Goal: Complete application form: Complete application form

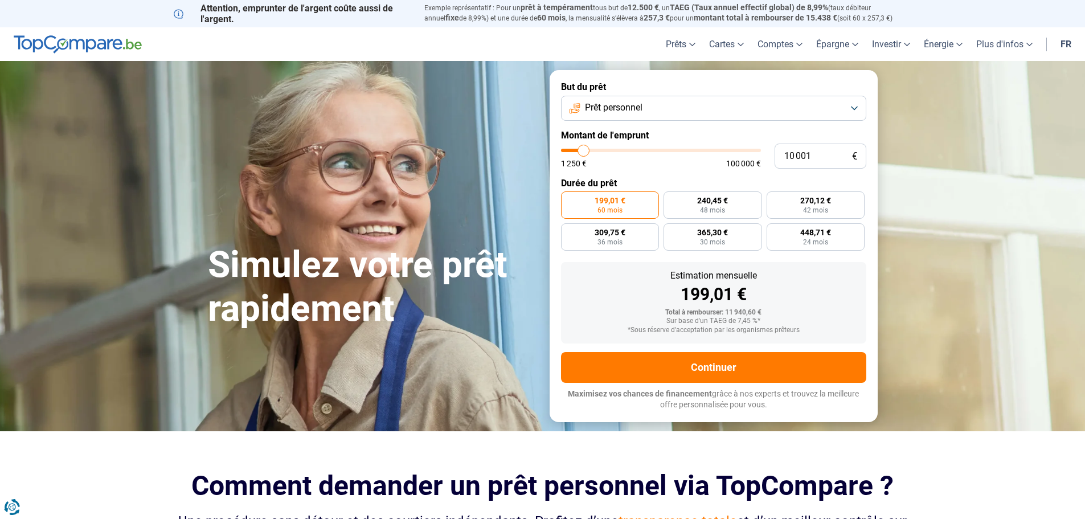
click at [850, 108] on button "Prêt personnel" at bounding box center [713, 108] width 305 height 25
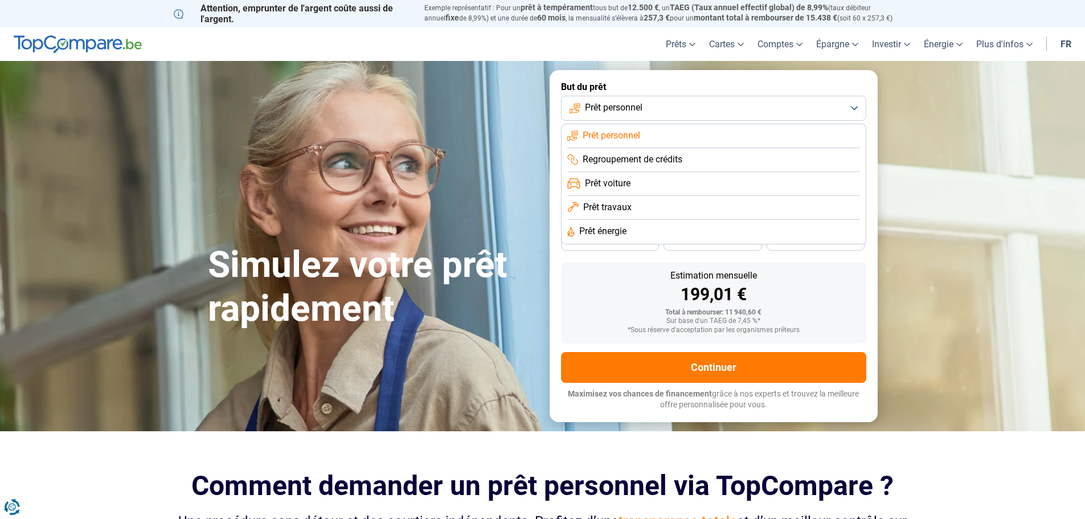
click at [677, 133] on li "Prêt personnel" at bounding box center [713, 136] width 293 height 24
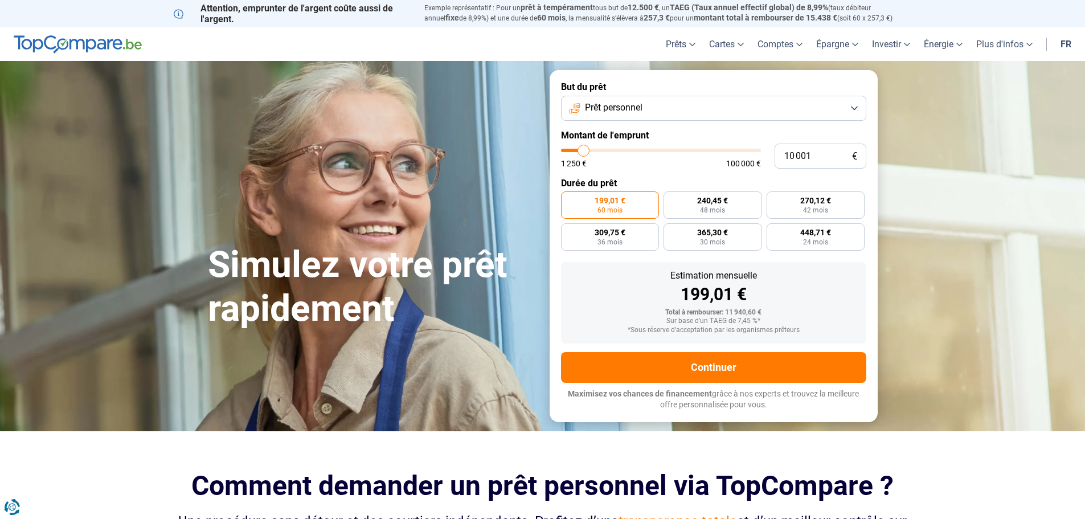
type input "11 250"
type input "11250"
type input "12 750"
type input "12750"
type input "15 500"
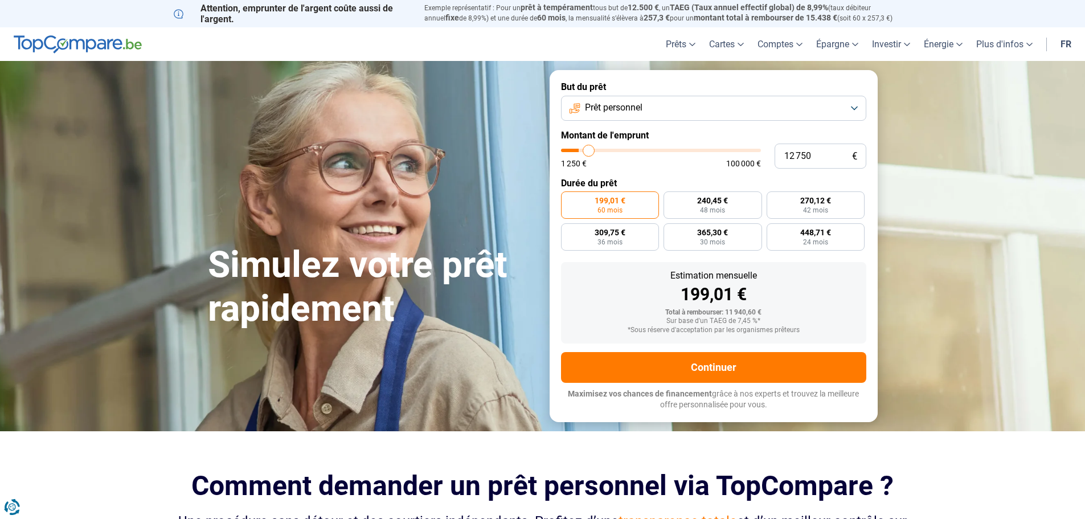
type input "15500"
type input "17 500"
type input "17500"
type input "19 750"
type input "19750"
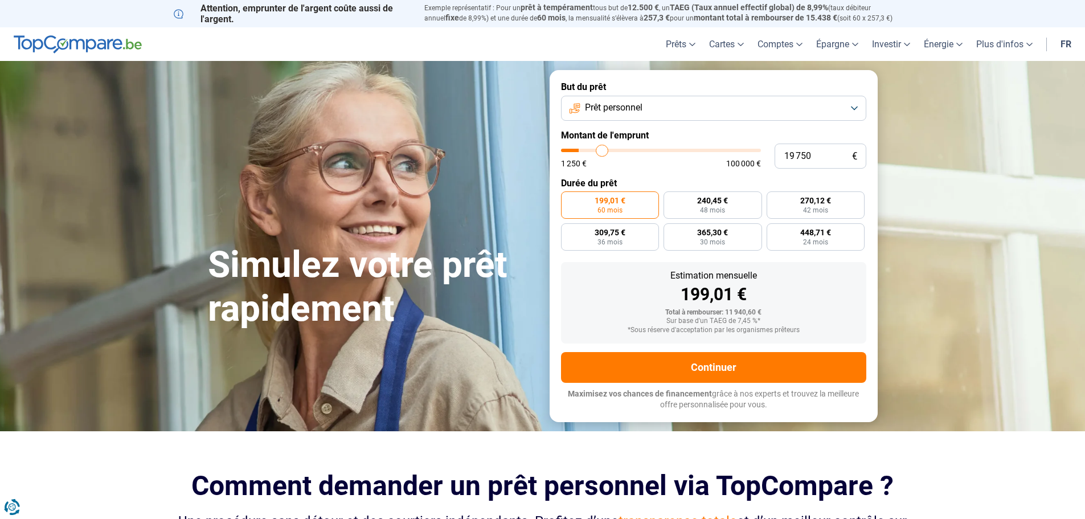
type input "21 500"
type input "21500"
type input "23 500"
type input "23500"
type input "26 250"
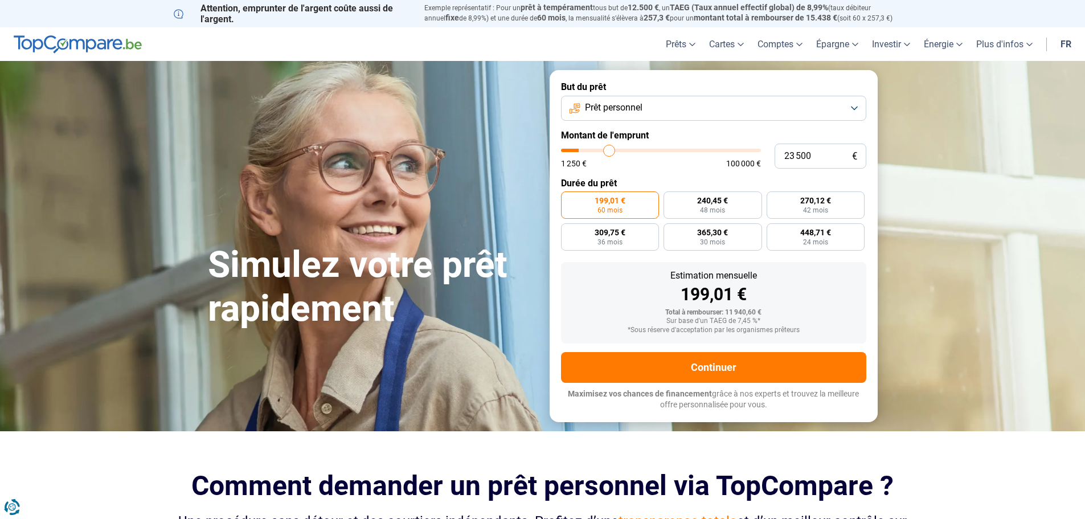
type input "26250"
type input "27 750"
type input "27750"
type input "29 750"
type input "29750"
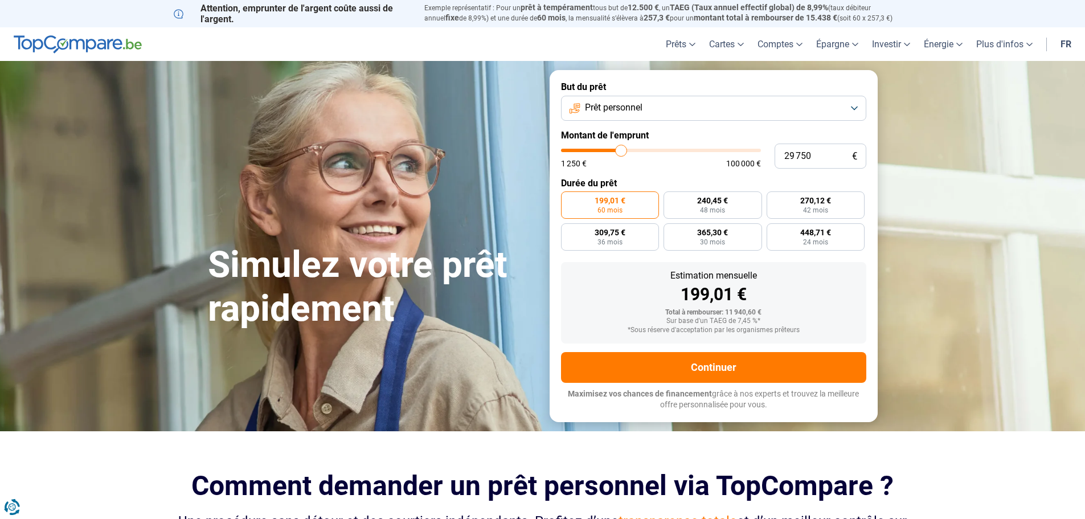
type input "31 250"
type input "31250"
type input "33 250"
type input "33250"
type input "35 250"
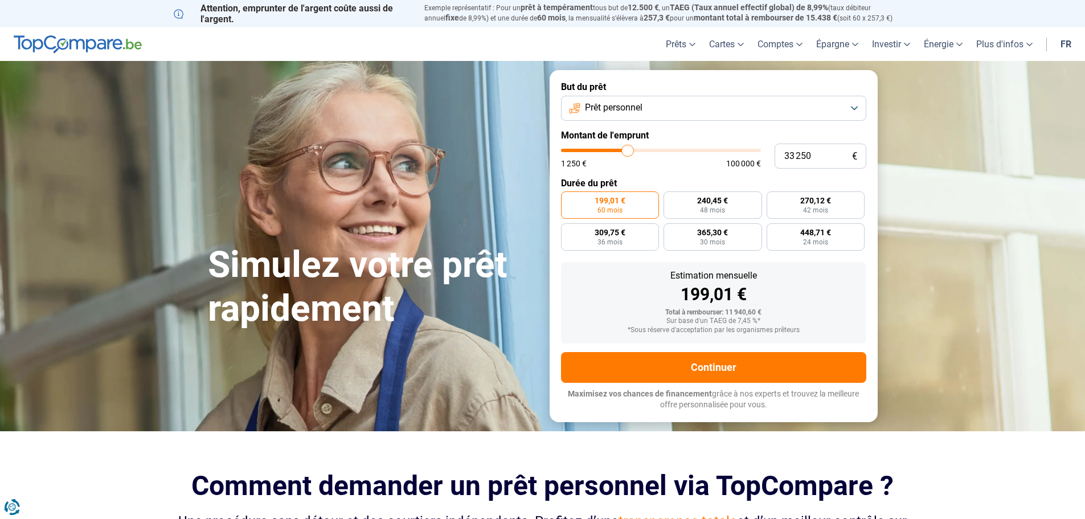
type input "35250"
type input "37 000"
type input "37000"
type input "39 250"
type input "39250"
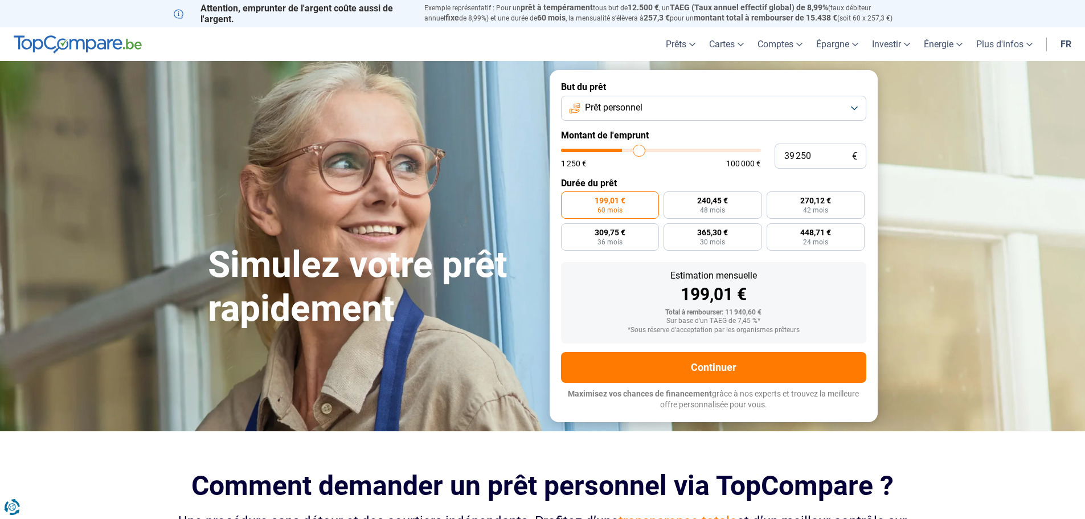
type input "40 000"
type input "40000"
type input "40 750"
type input "40750"
type input "38 250"
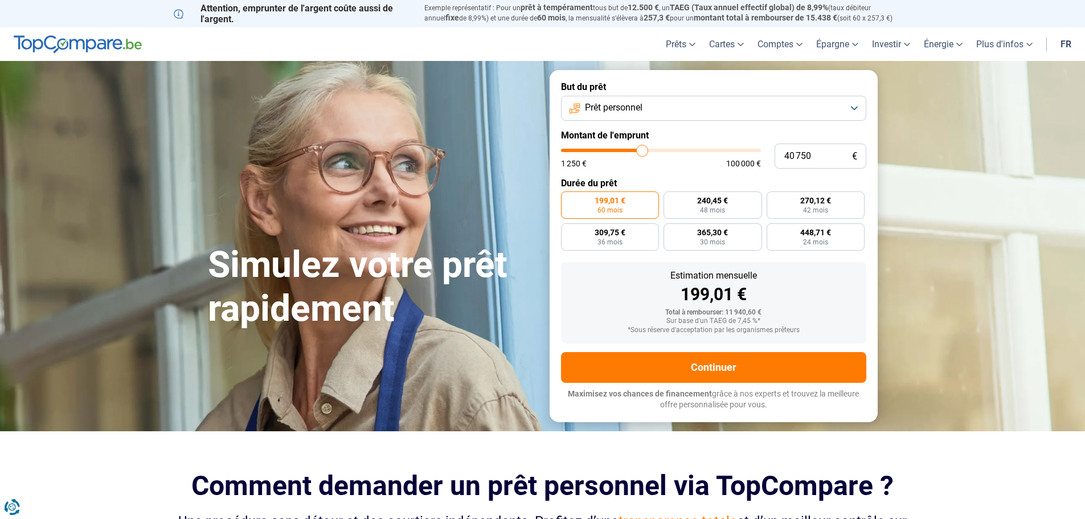
type input "38250"
type input "36 500"
type input "36500"
type input "35 500"
type input "35500"
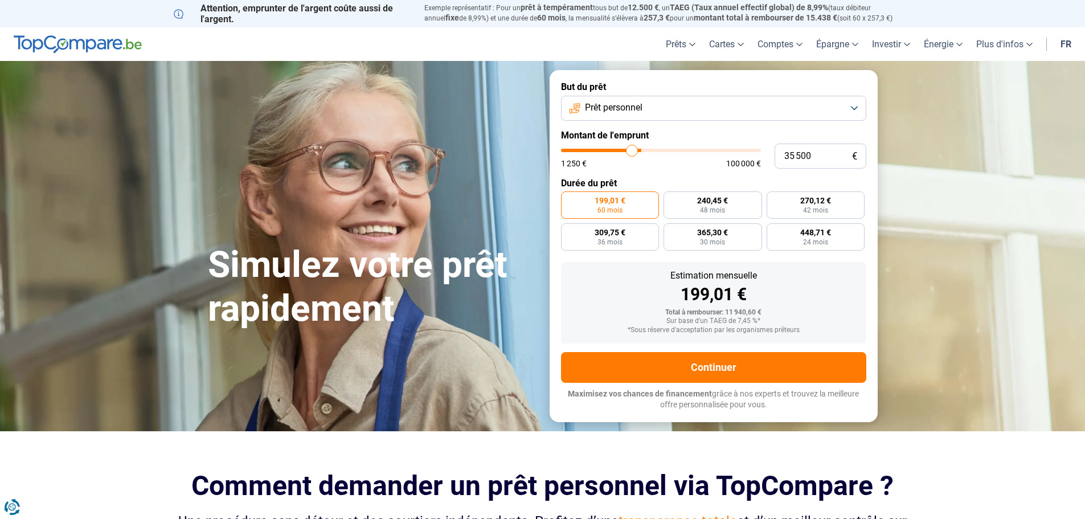
type input "35 000"
type input "35000"
type input "33 750"
type input "33750"
type input "33 500"
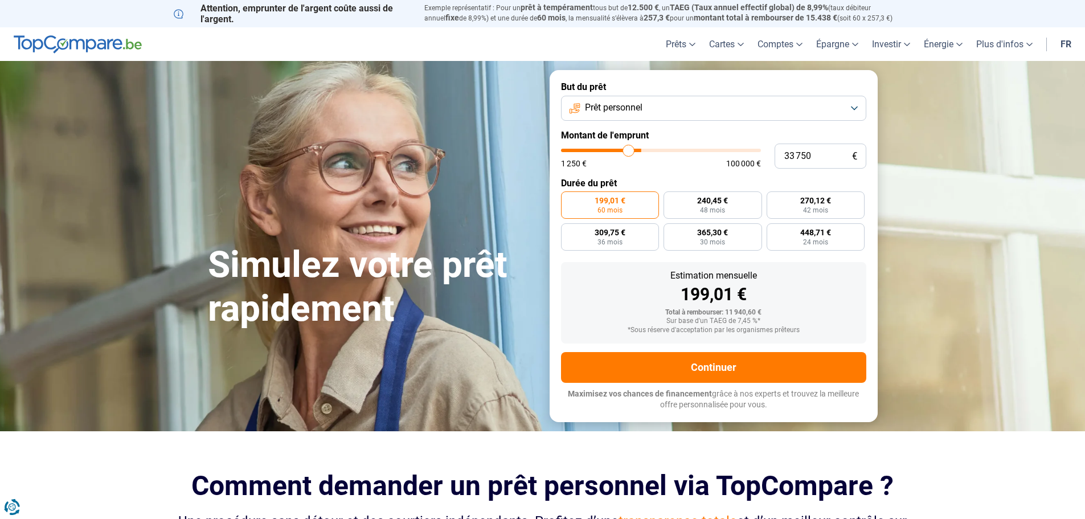
type input "33500"
type input "32 750"
type input "32750"
type input "31 750"
type input "31750"
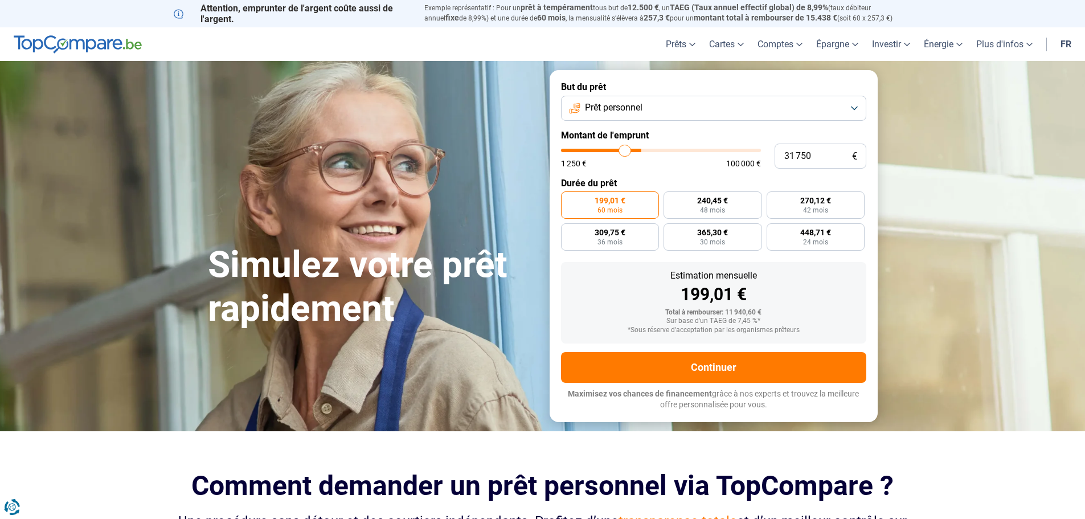
type input "30 750"
type input "30750"
type input "29 500"
type input "29500"
type input "28 250"
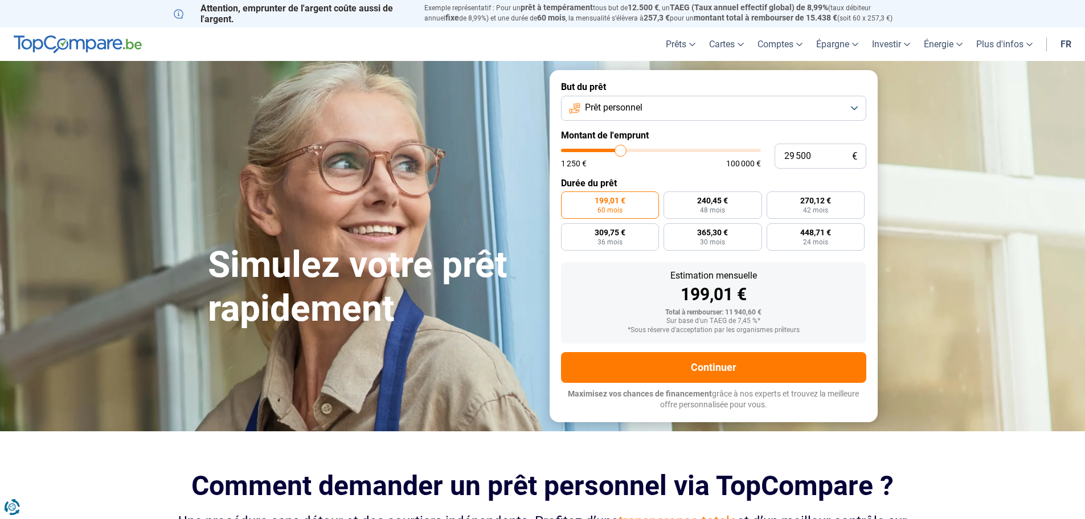
type input "28250"
type input "27 500"
type input "27500"
type input "26 750"
type input "26750"
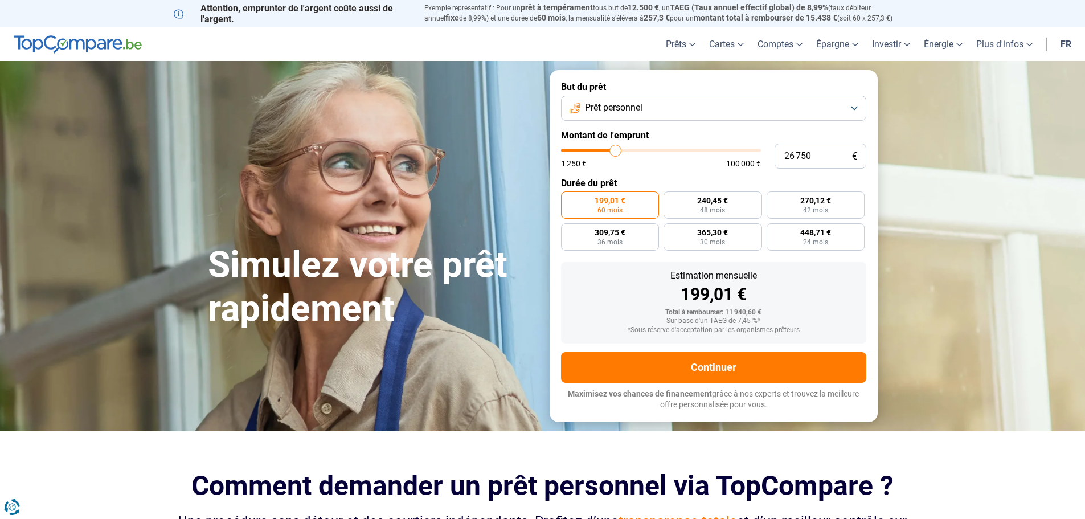
type input "26 500"
type input "26500"
type input "26 000"
type input "26000"
type input "25 250"
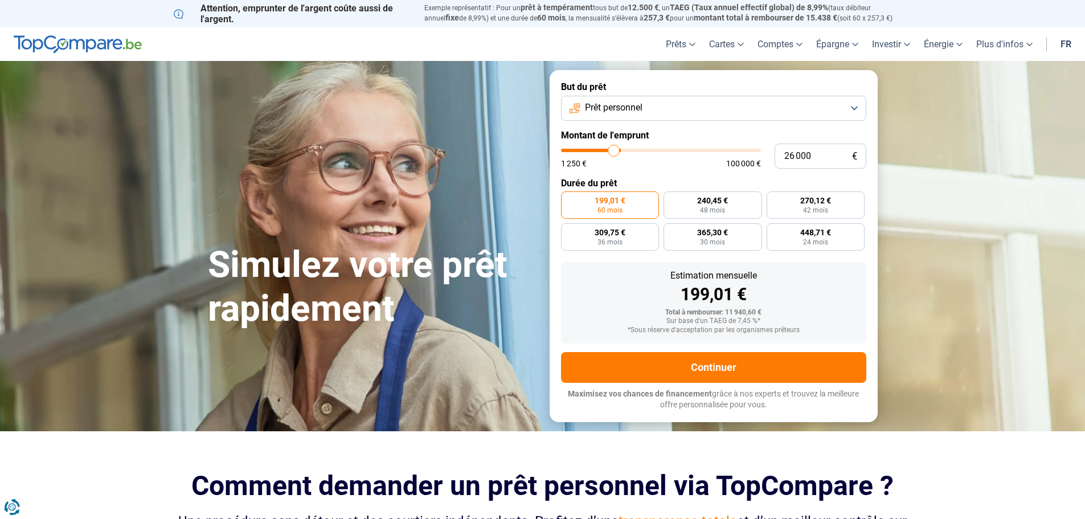
type input "25250"
type input "24 500"
type input "24500"
type input "23 750"
type input "23750"
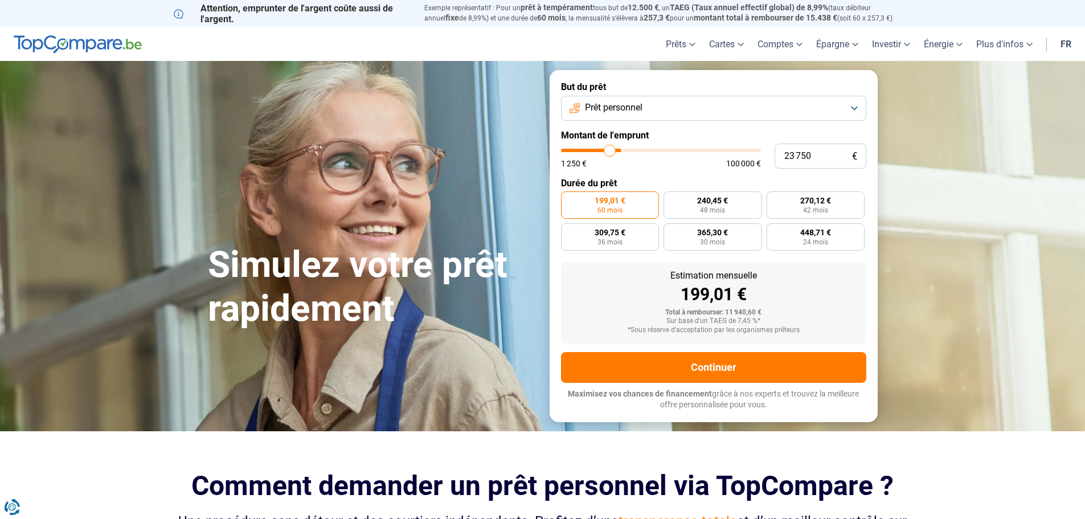
type input "22 250"
type input "22250"
type input "21 500"
type input "21500"
type input "20 750"
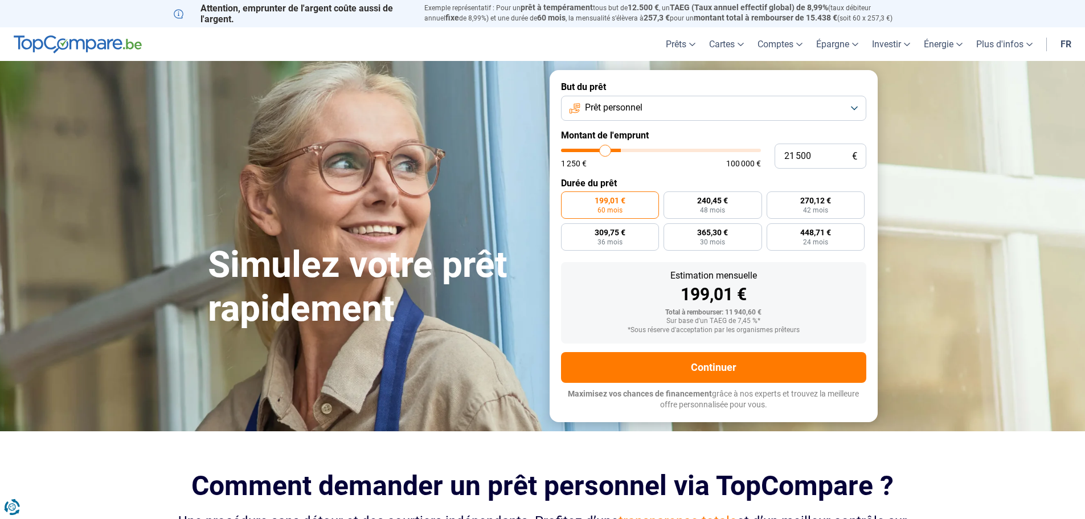
type input "20750"
type input "20 500"
type input "20500"
type input "20 250"
type input "20250"
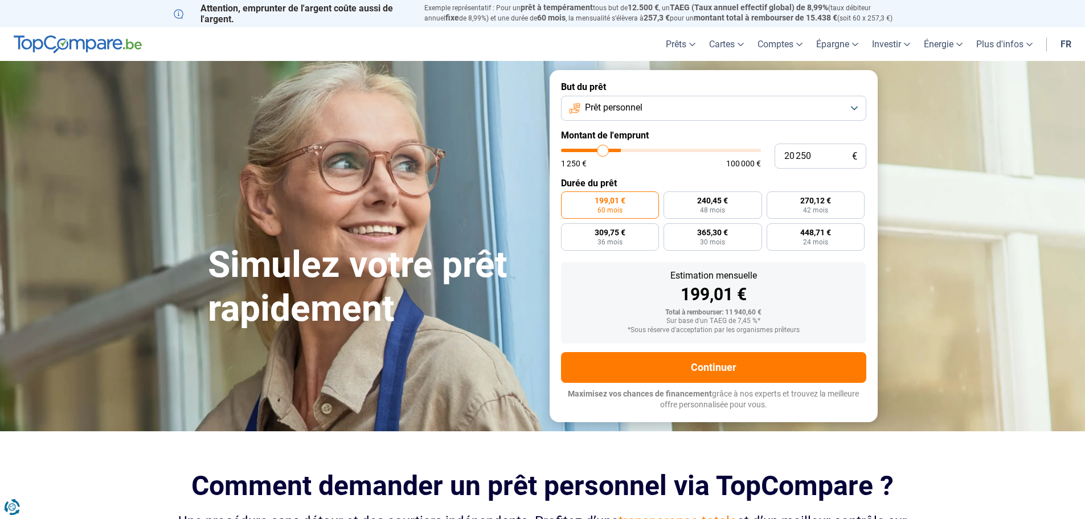
type input "19 250"
type input "19250"
type input "19 000"
type input "19000"
type input "18 750"
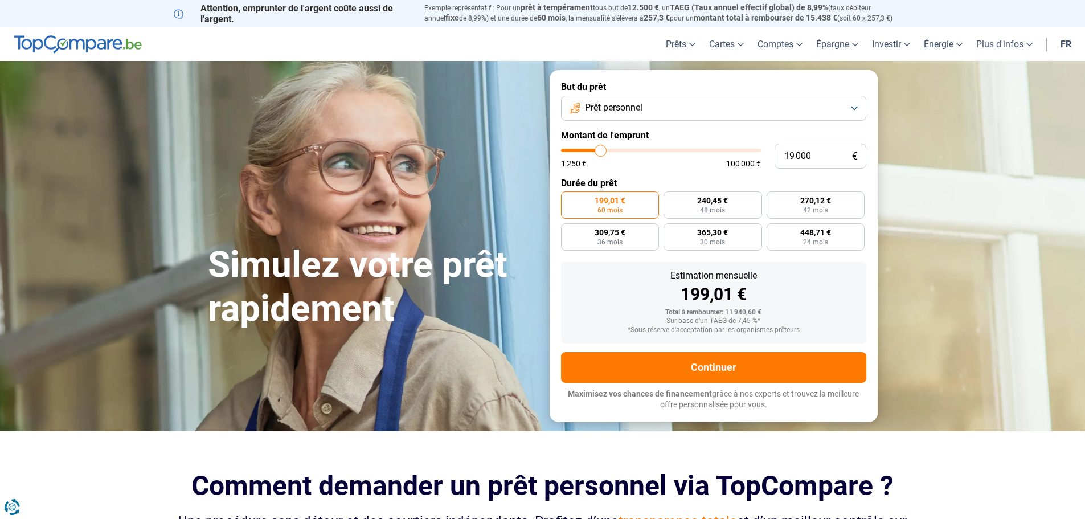
type input "18750"
type input "18 000"
type input "18000"
type input "17 500"
type input "17500"
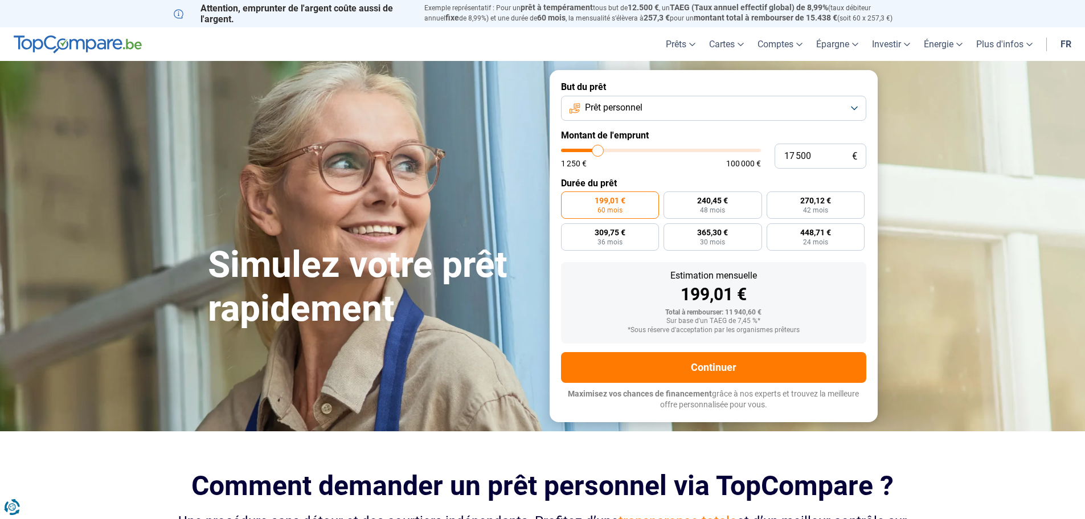
type input "17 250"
type input "17250"
type input "17 000"
type input "17000"
type input "16 500"
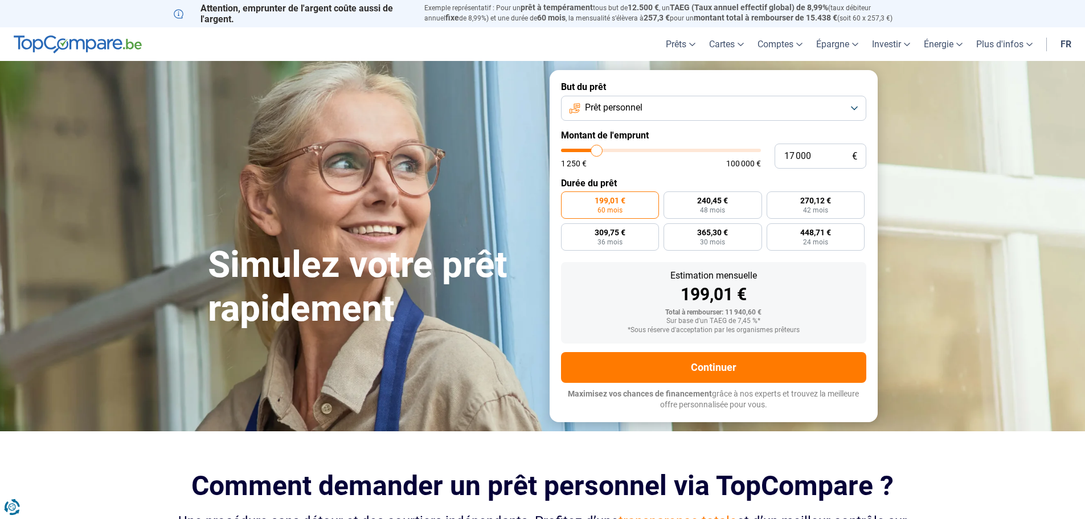
type input "16500"
type input "16 250"
type input "16250"
type input "16 000"
type input "16000"
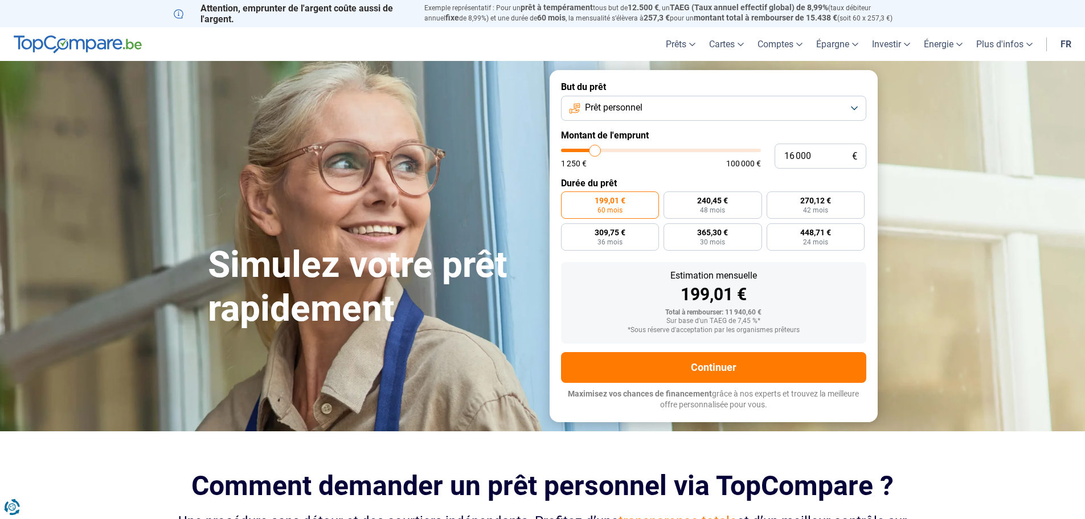
type input "15 750"
type input "15750"
type input "15 500"
type input "15500"
type input "15 000"
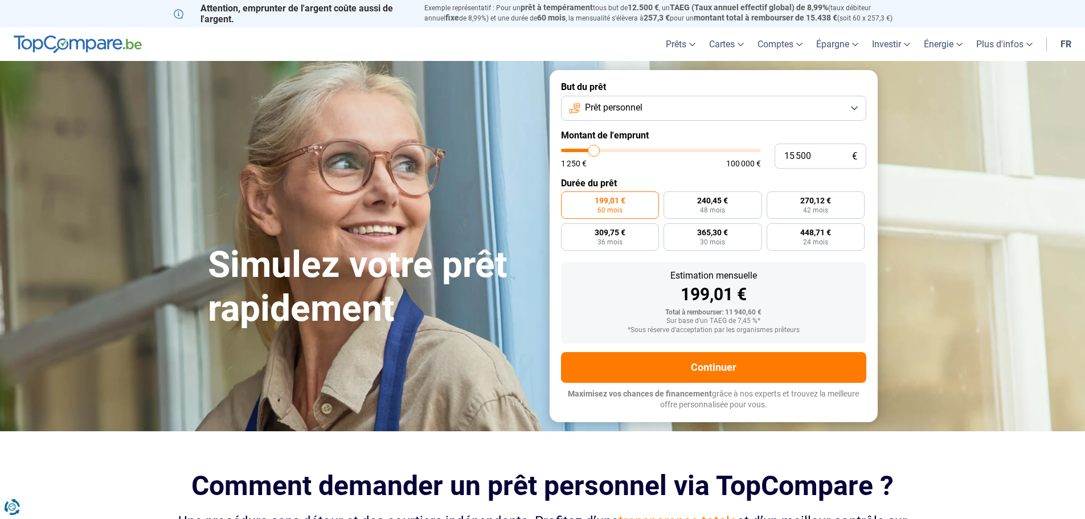
type input "15000"
type input "14 750"
type input "14750"
type input "14 500"
type input "14500"
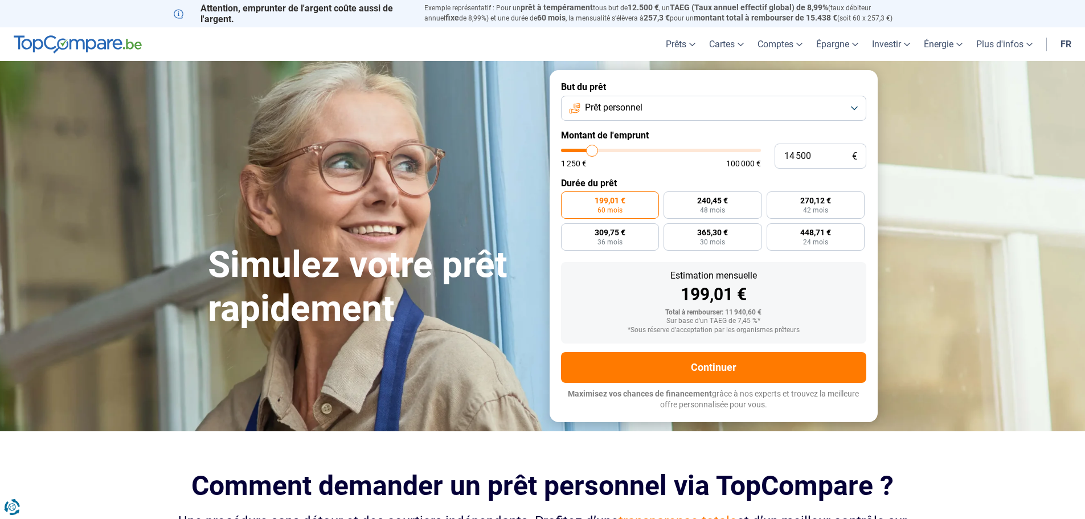
type input "14 250"
type input "14250"
type input "14 000"
type input "14000"
type input "13 500"
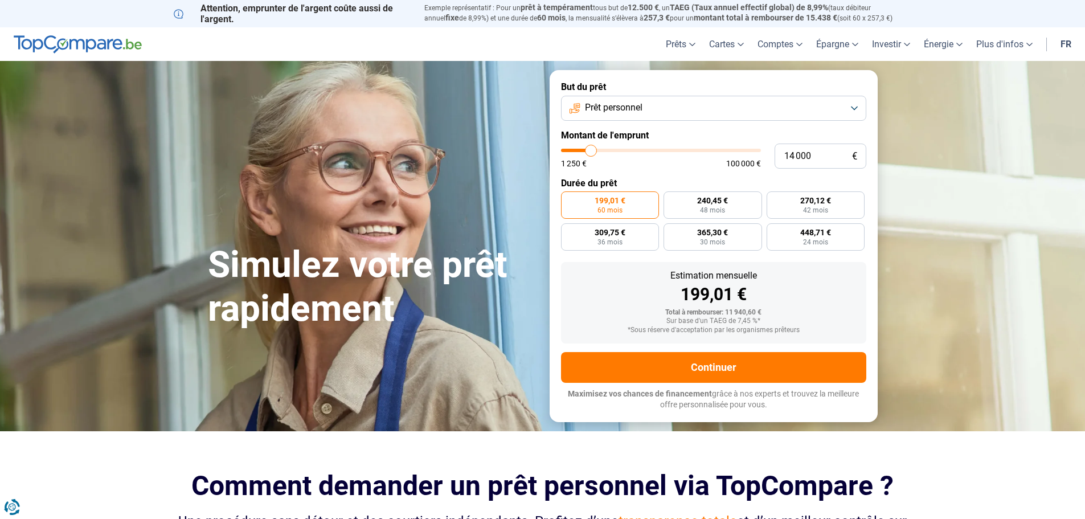
type input "13500"
type input "14 000"
type input "14000"
type input "14 250"
type input "14250"
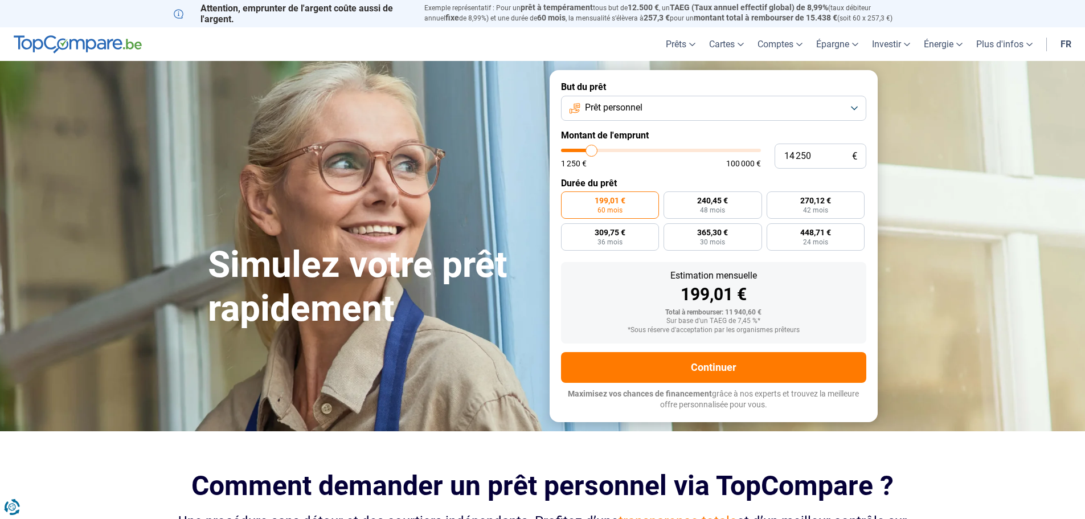
type input "14 500"
type input "14500"
type input "14 750"
type input "14750"
type input "15 000"
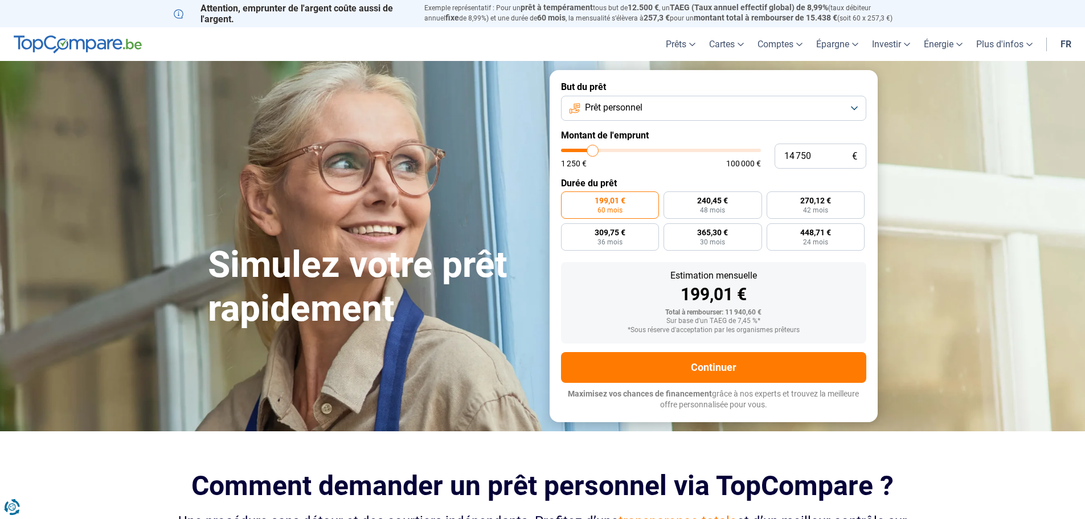
type input "15000"
type input "15 750"
type input "15750"
type input "15 500"
type input "15500"
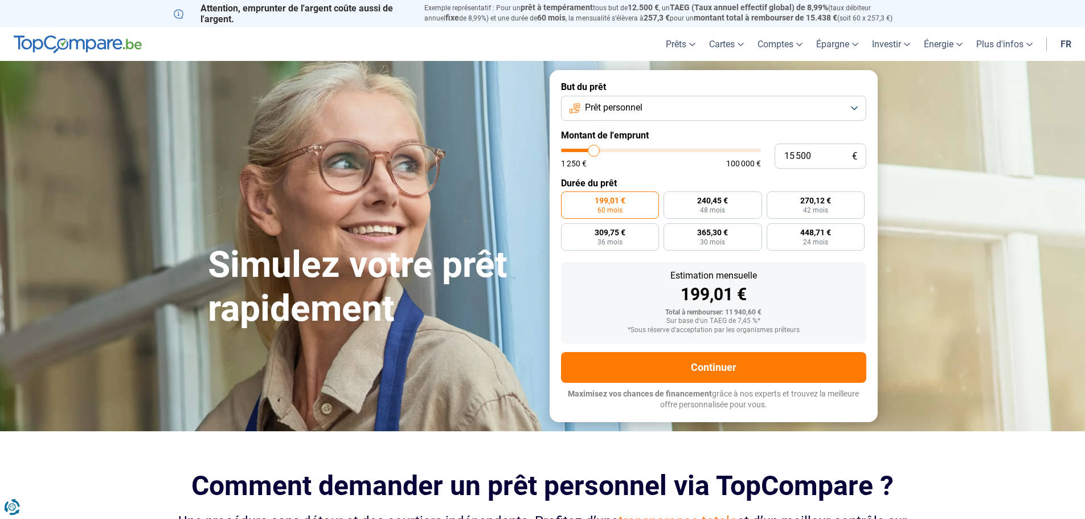
type input "15 000"
type input "15000"
type input "14 750"
type input "14750"
type input "14 500"
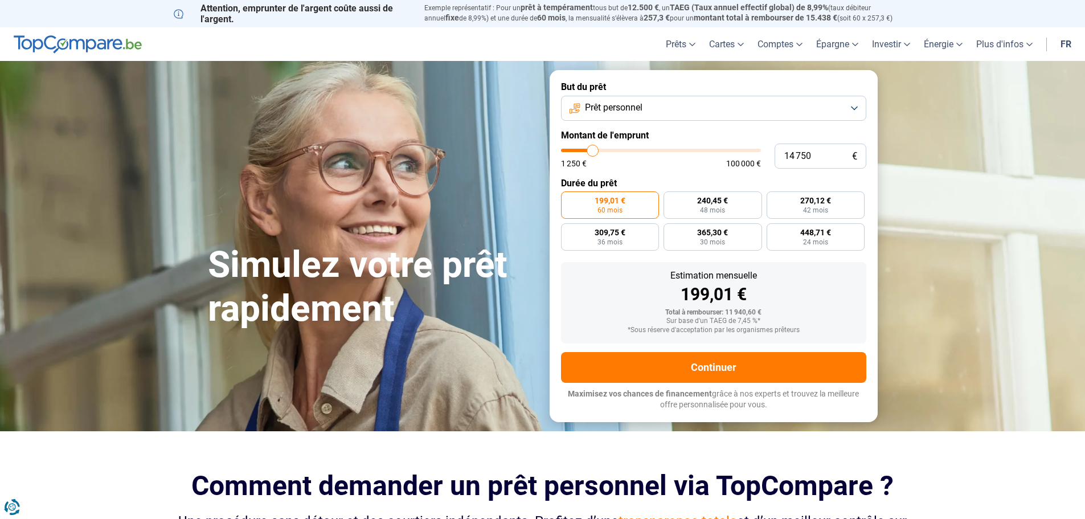
type input "14500"
type input "14 750"
type input "14750"
type input "15 000"
type input "15000"
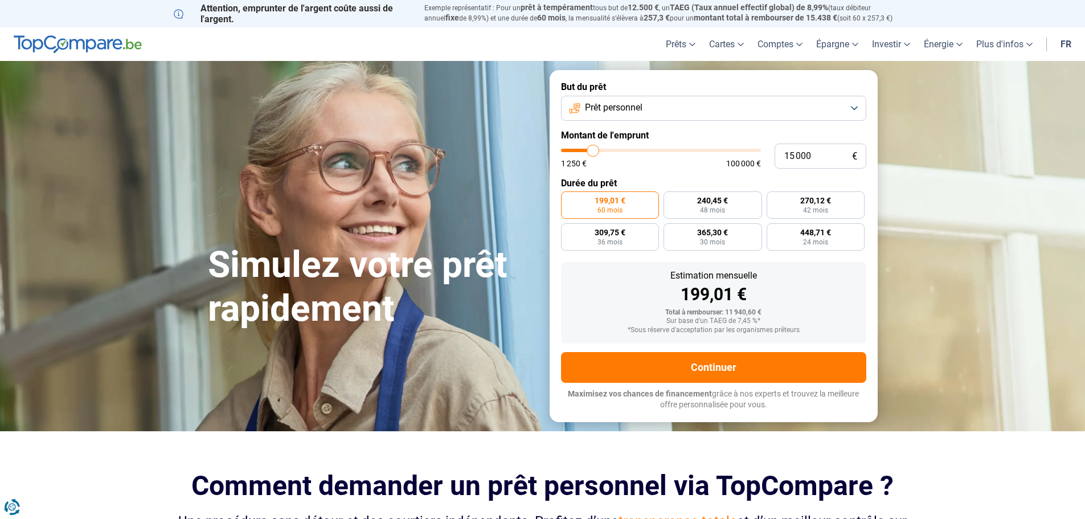
type input "15 500"
type input "15500"
type input "15 750"
type input "15750"
type input "16 000"
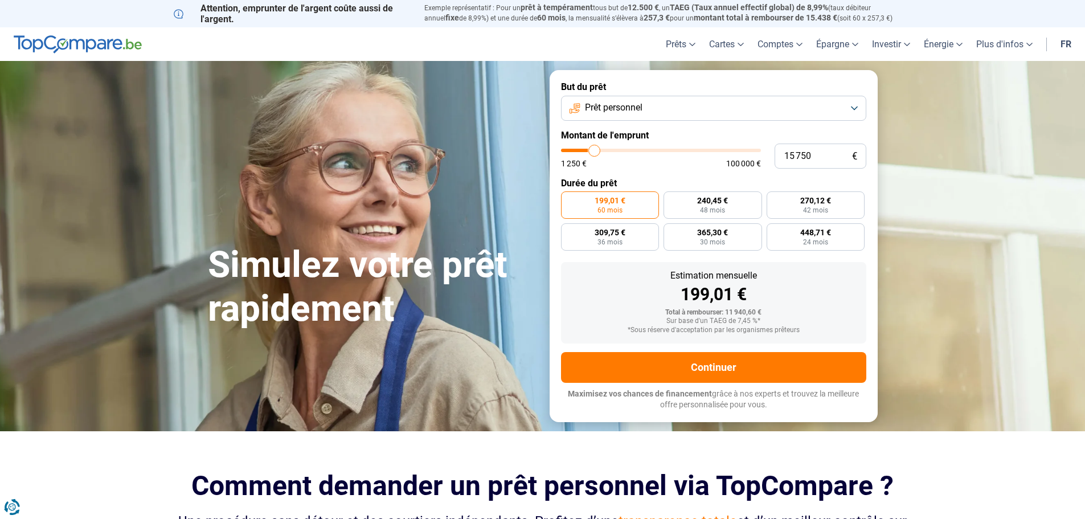
type input "16000"
type input "15 750"
type input "15750"
type input "15 500"
type input "15500"
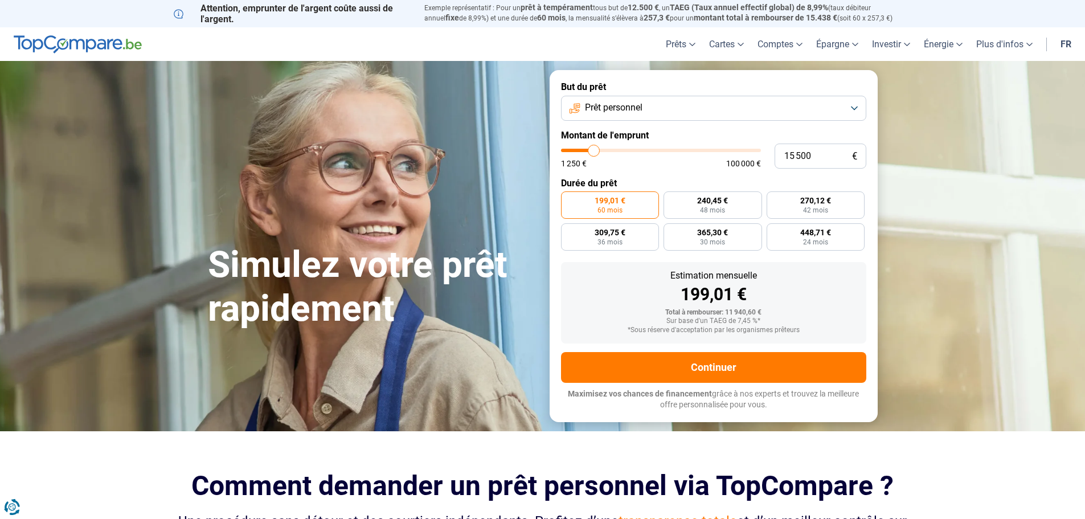
type input "15 000"
type input "15000"
type input "14 750"
type input "14750"
type input "14 500"
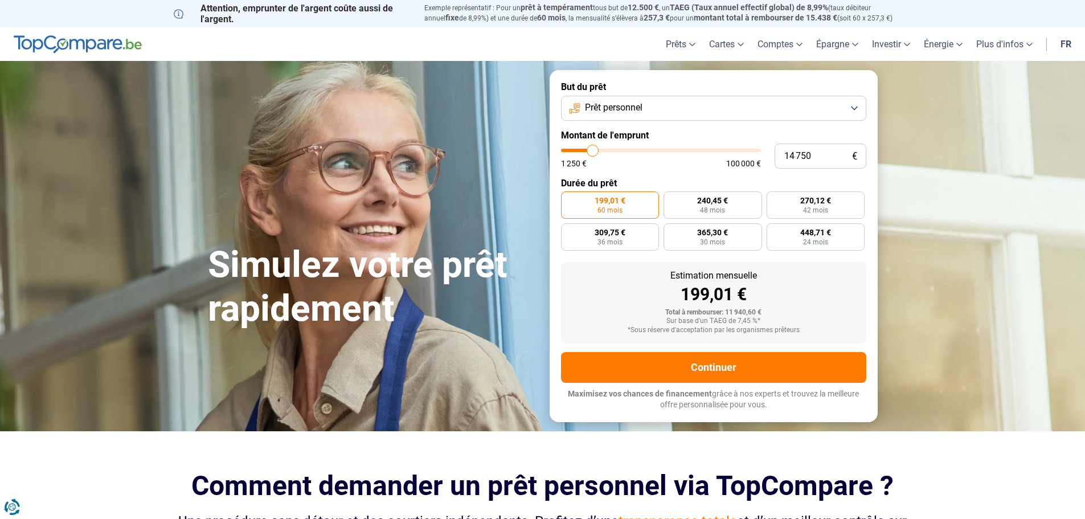
type input "14500"
type input "14 250"
type input "14250"
type input "14 500"
type input "14500"
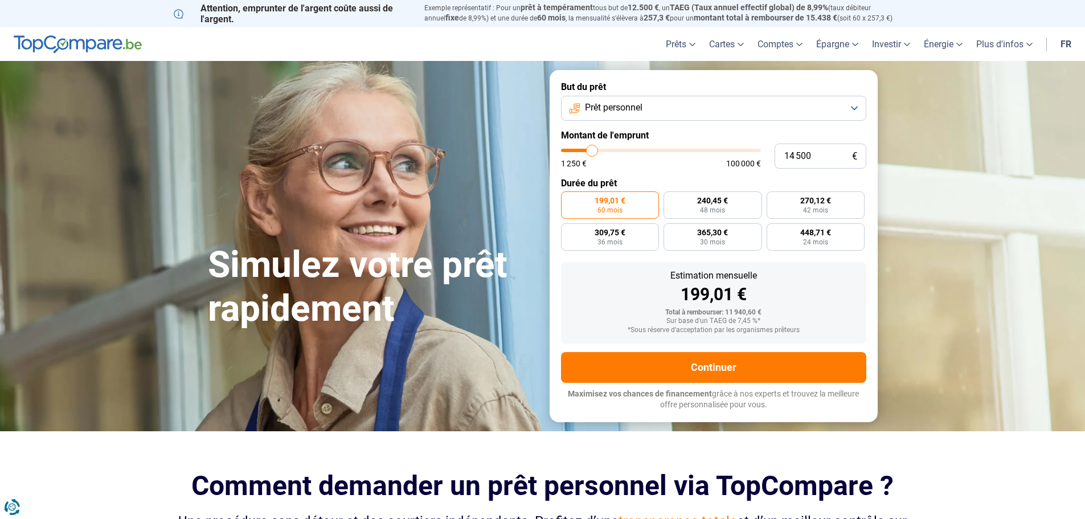
type input "14 750"
type input "14750"
type input "15 000"
drag, startPoint x: 582, startPoint y: 151, endPoint x: 593, endPoint y: 158, distance: 13.3
type input "15000"
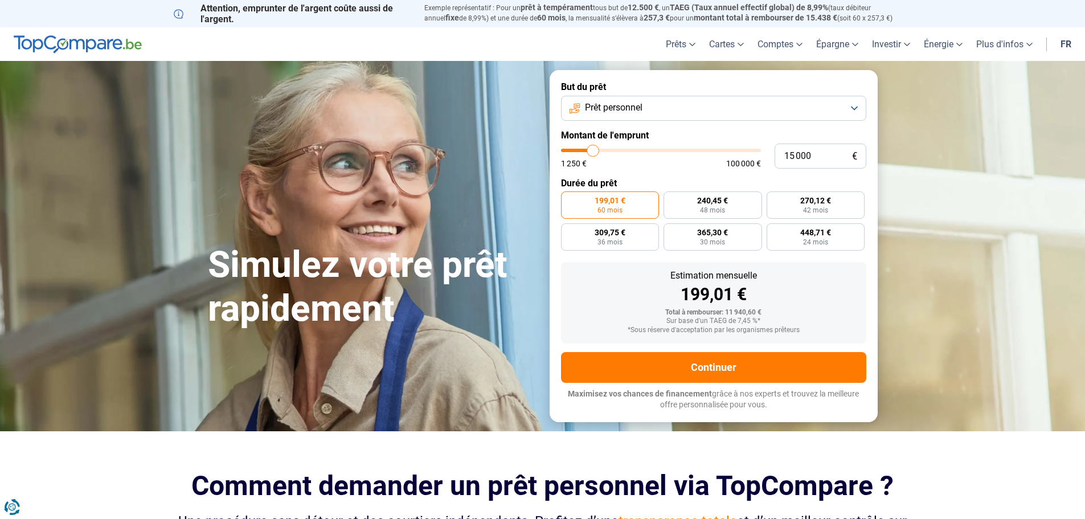
click at [593, 152] on input "range" at bounding box center [661, 150] width 200 height 3
click at [703, 206] on label "360,64 € 48 mois" at bounding box center [713, 204] width 99 height 27
click at [671, 199] on input "360,64 € 48 mois" at bounding box center [667, 194] width 7 height 7
radio input "true"
click at [601, 202] on span "298,49 €" at bounding box center [610, 200] width 31 height 8
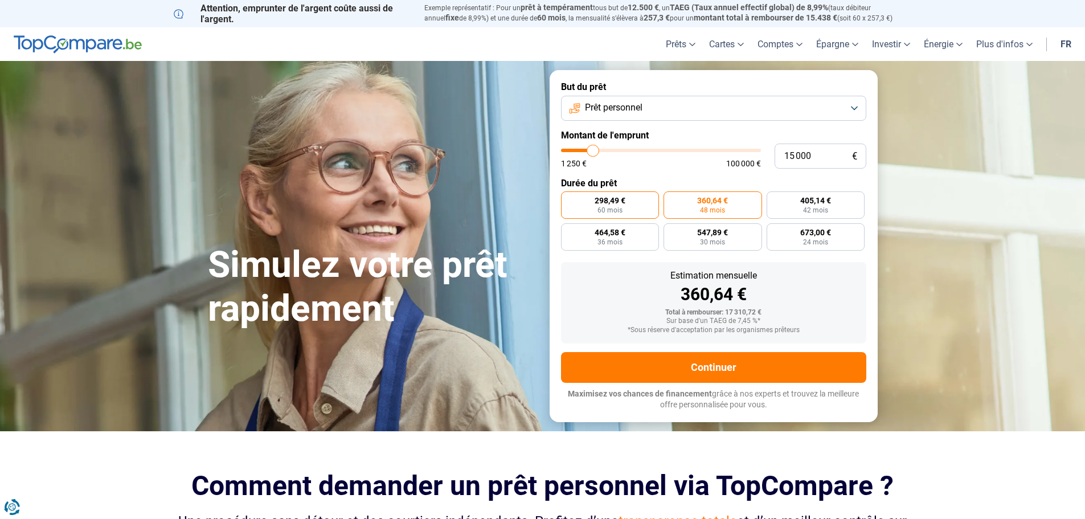
click at [568, 199] on input "298,49 € 60 mois" at bounding box center [564, 194] width 7 height 7
radio input "true"
click at [697, 204] on span "360,64 €" at bounding box center [712, 200] width 31 height 8
click at [671, 199] on input "360,64 € 48 mois" at bounding box center [667, 194] width 7 height 7
radio input "true"
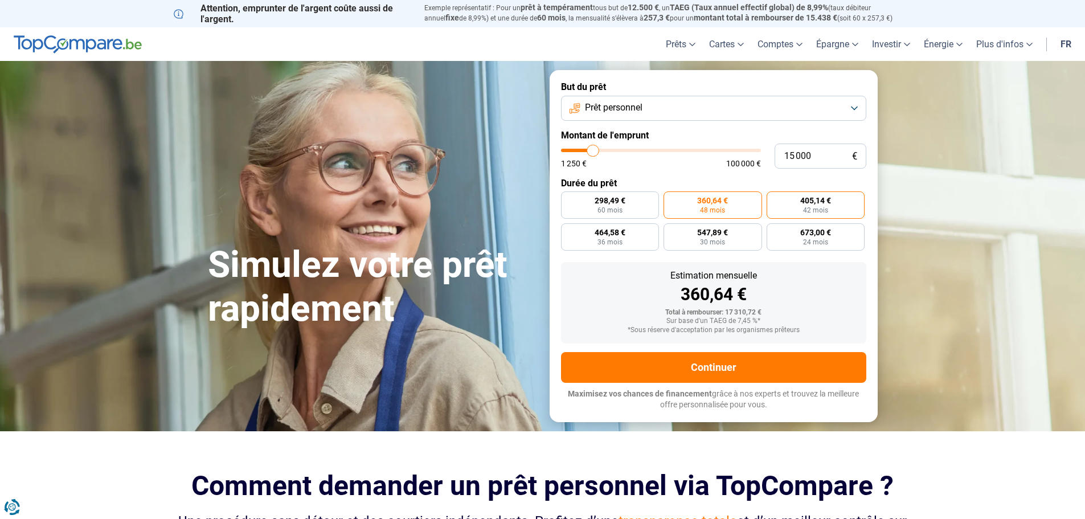
click at [808, 206] on label "405,14 € 42 mois" at bounding box center [816, 204] width 99 height 27
click at [774, 199] on input "405,14 € 42 mois" at bounding box center [770, 194] width 7 height 7
radio input "true"
click at [706, 204] on span "360,64 €" at bounding box center [712, 200] width 31 height 8
click at [671, 199] on input "360,64 € 48 mois" at bounding box center [667, 194] width 7 height 7
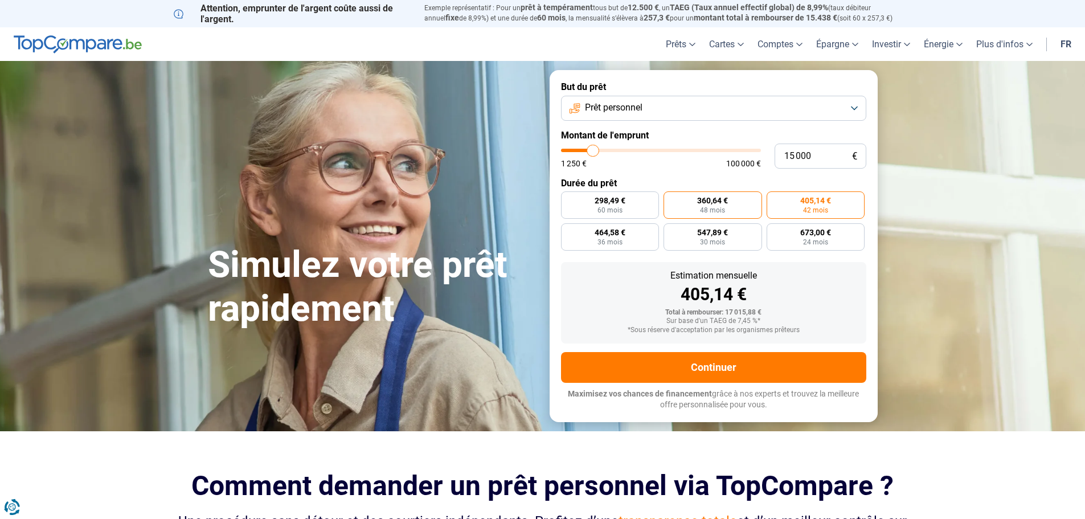
radio input "true"
click at [824, 237] on label "673,00 € 24 mois" at bounding box center [816, 236] width 99 height 27
click at [774, 231] on input "673,00 € 24 mois" at bounding box center [770, 226] width 7 height 7
radio input "true"
click at [830, 204] on span "405,14 €" at bounding box center [815, 200] width 31 height 8
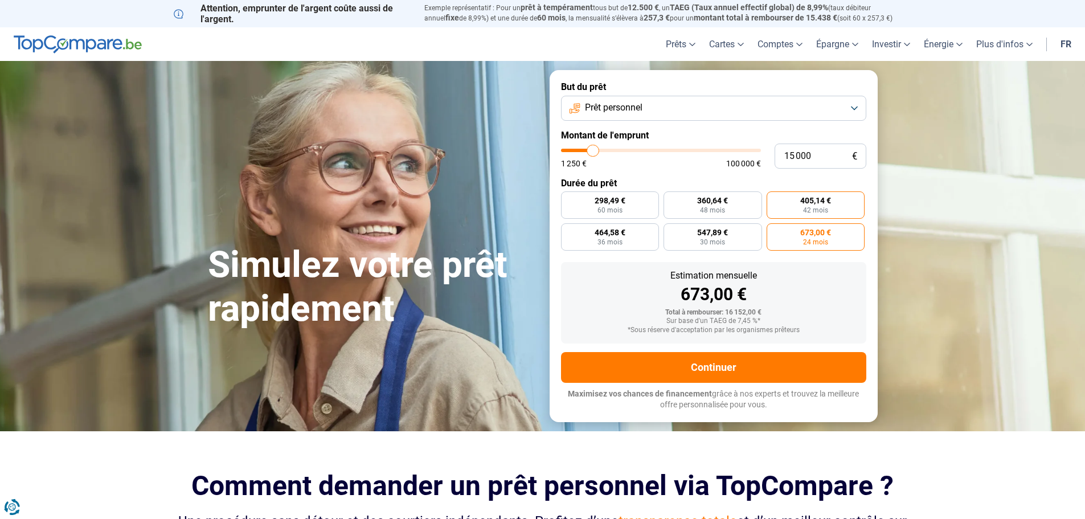
click at [774, 199] on input "405,14 € 42 mois" at bounding box center [770, 194] width 7 height 7
radio input "true"
click at [817, 234] on span "673,00 €" at bounding box center [815, 232] width 31 height 8
click at [774, 231] on input "673,00 € 24 mois" at bounding box center [770, 226] width 7 height 7
radio input "true"
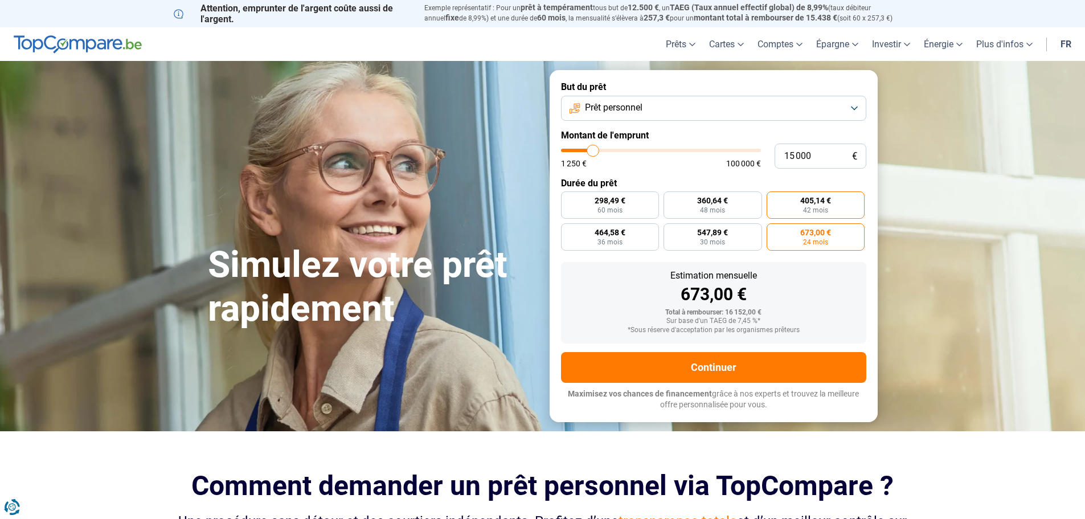
click at [823, 207] on span "42 mois" at bounding box center [815, 210] width 25 height 7
click at [774, 199] on input "405,14 € 42 mois" at bounding box center [770, 194] width 7 height 7
radio input "true"
click at [641, 212] on label "298,49 € 60 mois" at bounding box center [610, 204] width 99 height 27
click at [568, 199] on input "298,49 € 60 mois" at bounding box center [564, 194] width 7 height 7
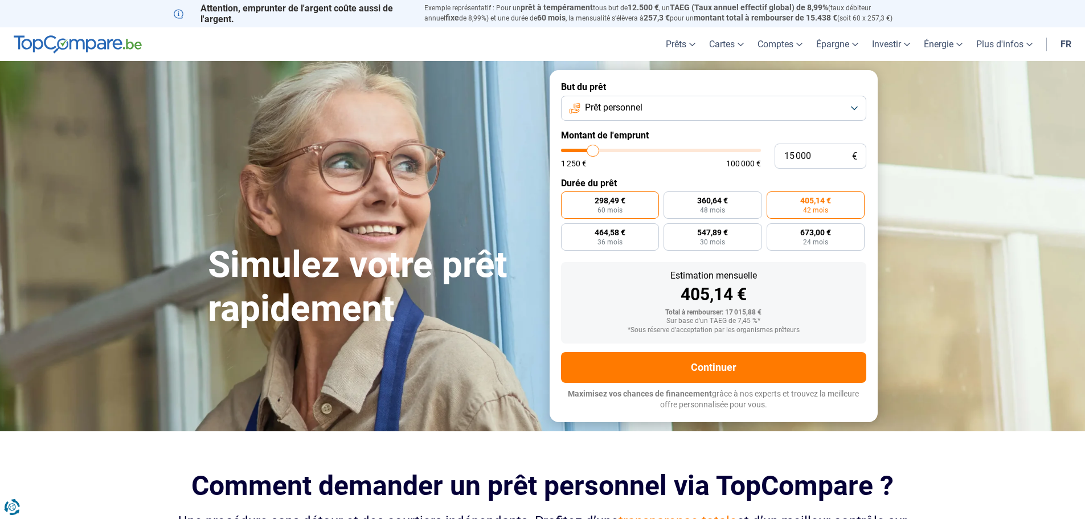
radio input "true"
click at [737, 199] on label "360,64 € 48 mois" at bounding box center [713, 204] width 99 height 27
click at [671, 199] on input "360,64 € 48 mois" at bounding box center [667, 194] width 7 height 7
radio input "true"
click at [643, 204] on label "298,49 € 60 mois" at bounding box center [610, 204] width 99 height 27
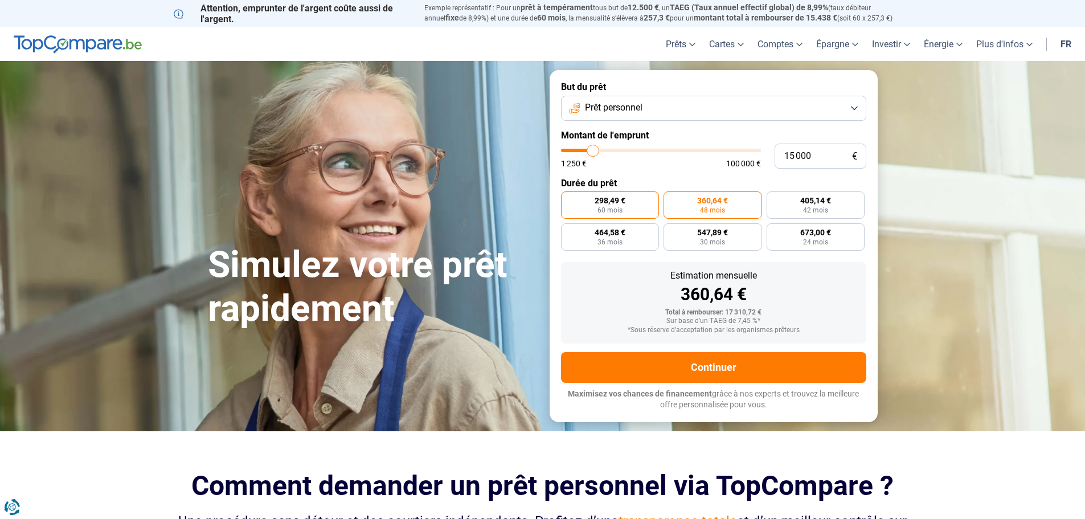
click at [568, 199] on input "298,49 € 60 mois" at bounding box center [564, 194] width 7 height 7
radio input "true"
click at [728, 201] on span "360,64 €" at bounding box center [712, 200] width 31 height 8
click at [671, 199] on input "360,64 € 48 mois" at bounding box center [667, 194] width 7 height 7
radio input "true"
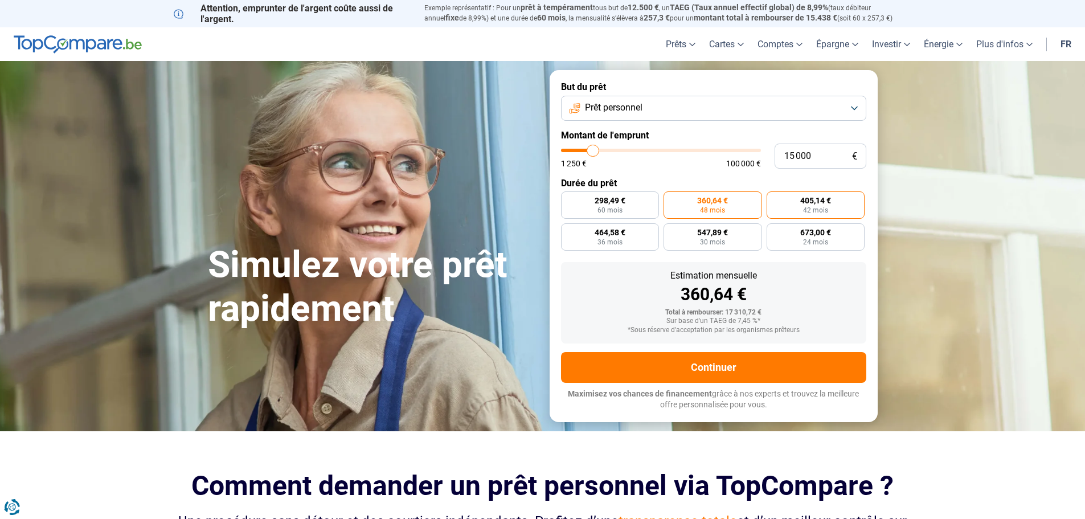
click at [803, 199] on span "405,14 €" at bounding box center [815, 200] width 31 height 8
click at [774, 199] on input "405,14 € 42 mois" at bounding box center [770, 194] width 7 height 7
radio input "true"
click at [806, 237] on label "673,00 € 24 mois" at bounding box center [816, 236] width 99 height 27
click at [774, 231] on input "673,00 € 24 mois" at bounding box center [770, 226] width 7 height 7
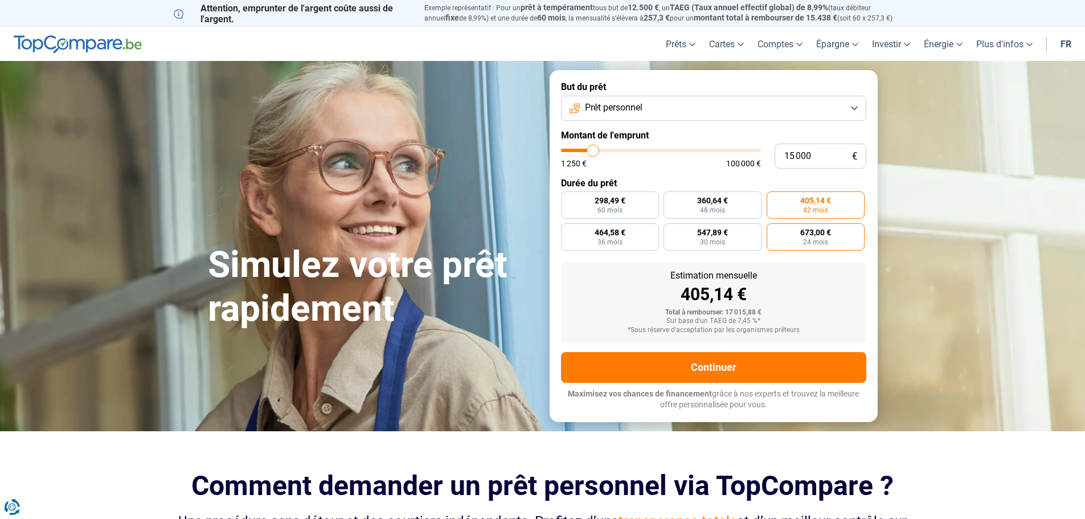
radio input "true"
click at [811, 207] on span "42 mois" at bounding box center [815, 210] width 25 height 7
click at [774, 199] on input "405,14 € 42 mois" at bounding box center [770, 194] width 7 height 7
radio input "true"
click at [726, 241] on label "547,89 € 30 mois" at bounding box center [713, 236] width 99 height 27
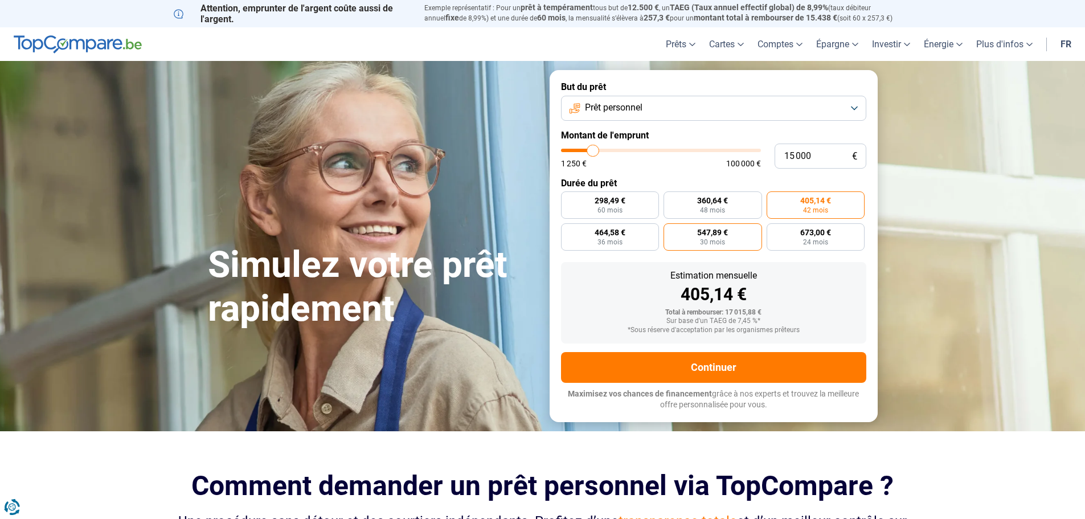
click at [671, 231] on input "547,89 € 30 mois" at bounding box center [667, 226] width 7 height 7
radio input "true"
click at [634, 234] on label "464,58 € 36 mois" at bounding box center [610, 236] width 99 height 27
click at [568, 231] on input "464,58 € 36 mois" at bounding box center [564, 226] width 7 height 7
radio input "true"
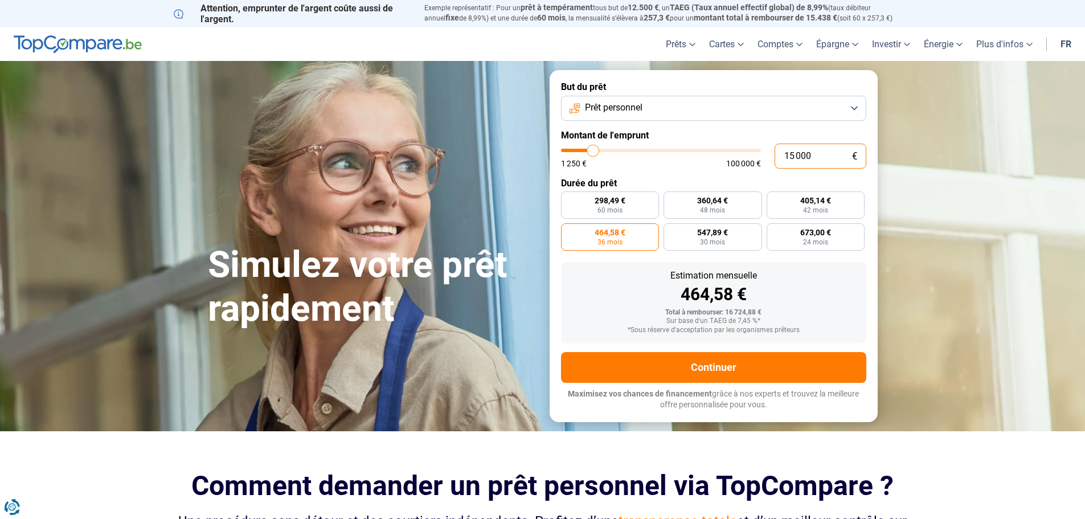
click at [819, 157] on input "15 000" at bounding box center [821, 156] width 92 height 25
type input "1 500"
type input "1500"
type input "150"
type input "1250"
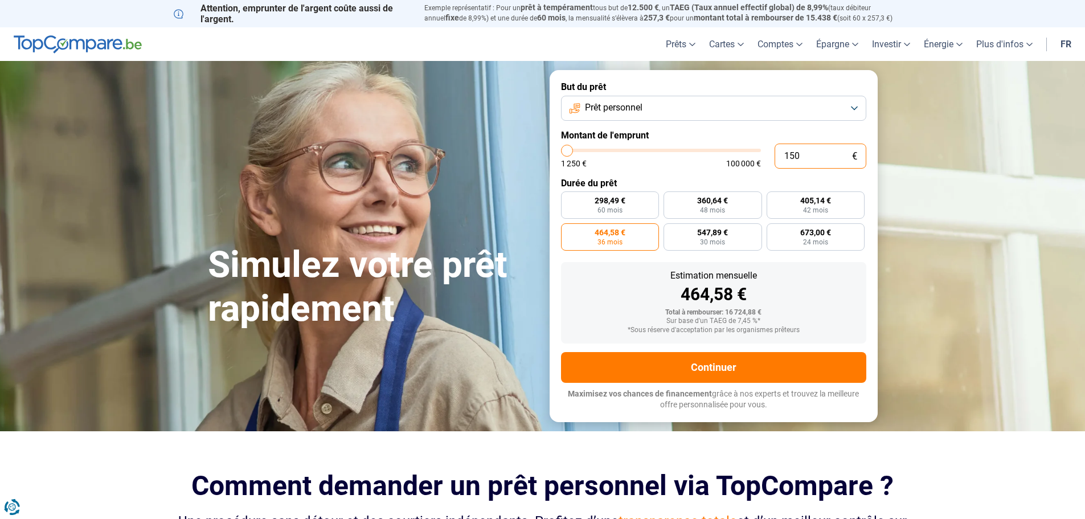
type input "15"
type input "1250"
type input "1"
type input "1250"
type input "12"
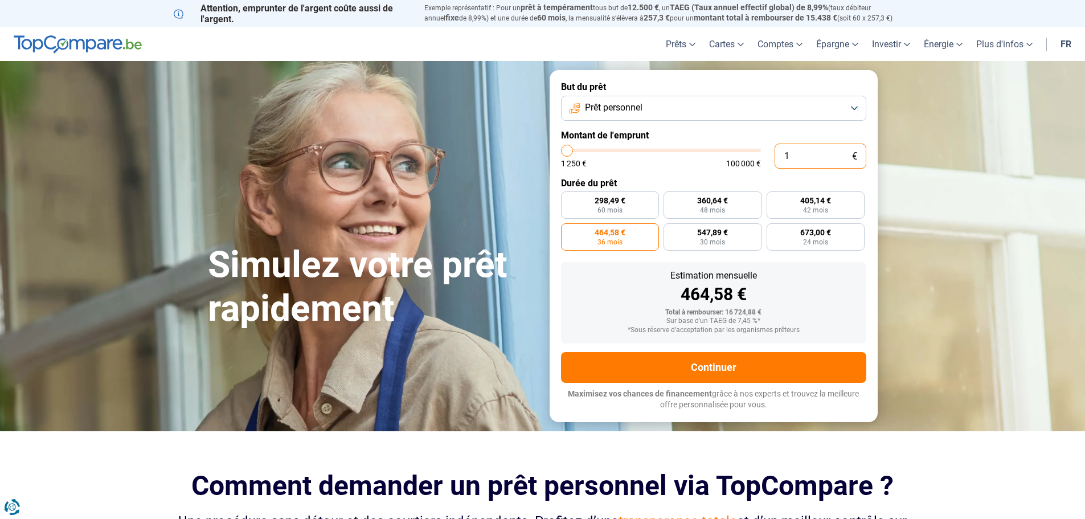
type input "1250"
type input "125"
type input "1250"
type input "12 500"
type input "12500"
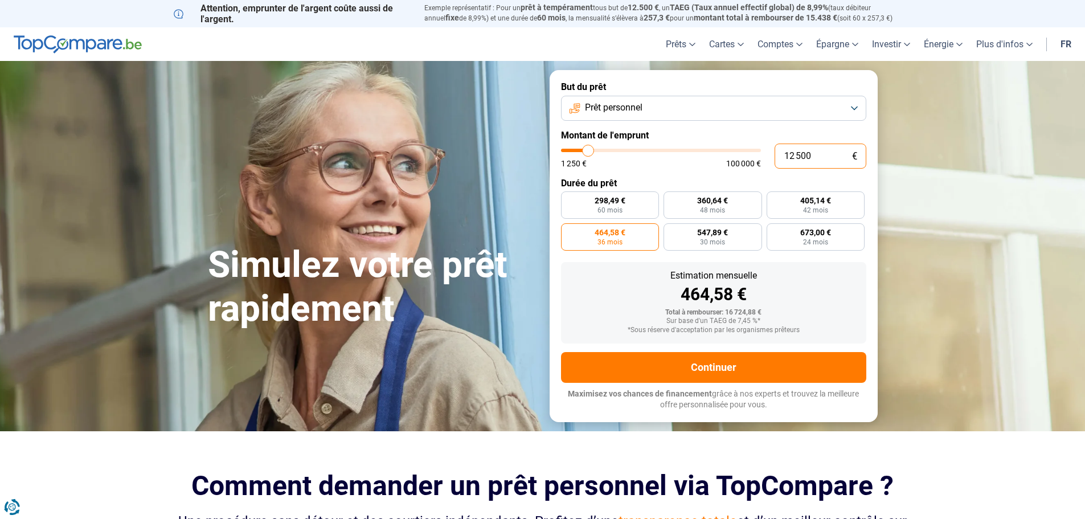
radio input "true"
type input "12 500"
click at [724, 201] on span "300,53 €" at bounding box center [712, 200] width 31 height 8
click at [671, 199] on input "300,53 € 48 mois" at bounding box center [667, 194] width 7 height 7
radio input "true"
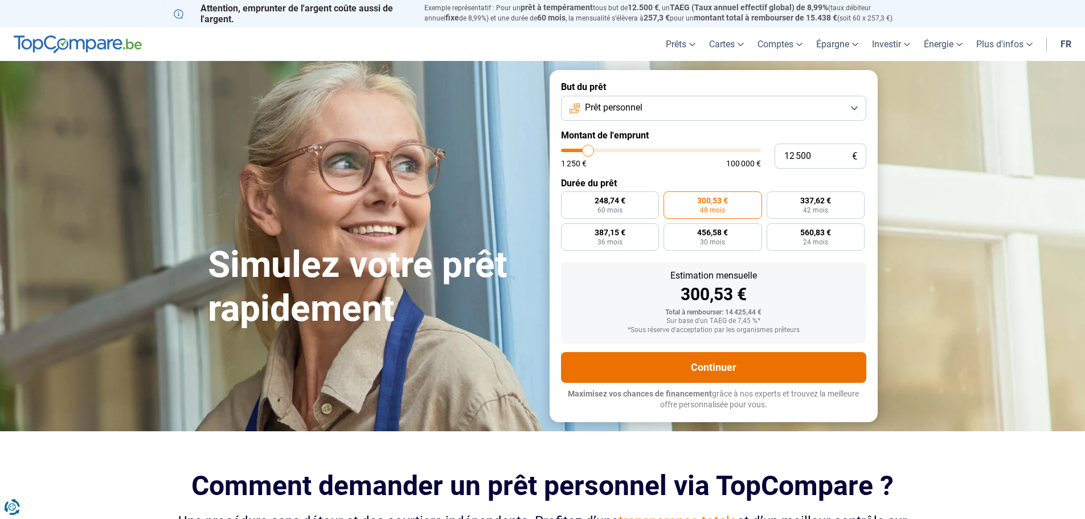
click at [708, 369] on button "Continuer" at bounding box center [713, 367] width 305 height 31
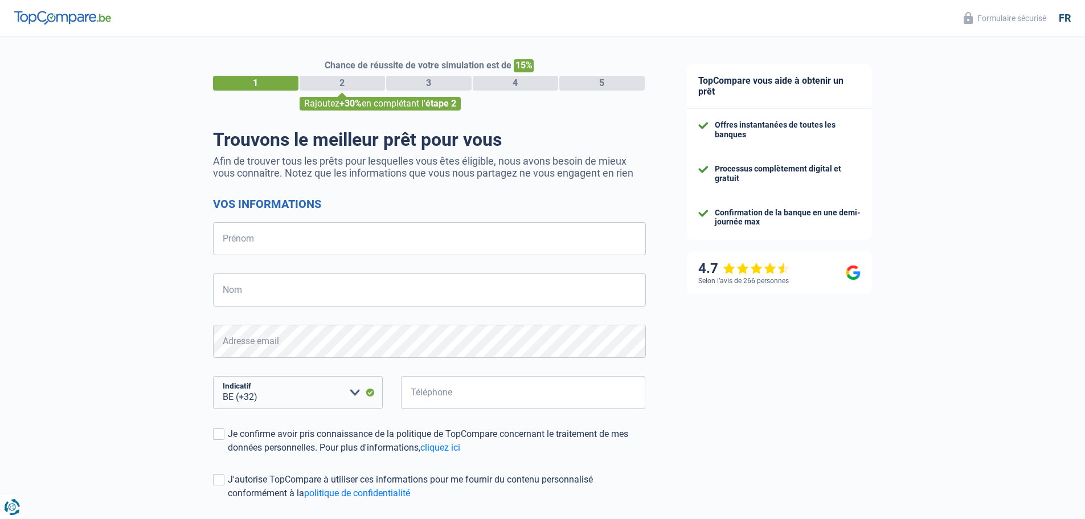
select select "32"
click at [424, 276] on input "Nom" at bounding box center [429, 289] width 433 height 33
click at [273, 242] on input "Prénom" at bounding box center [429, 238] width 433 height 33
type input "Mario"
type input "Di Tella"
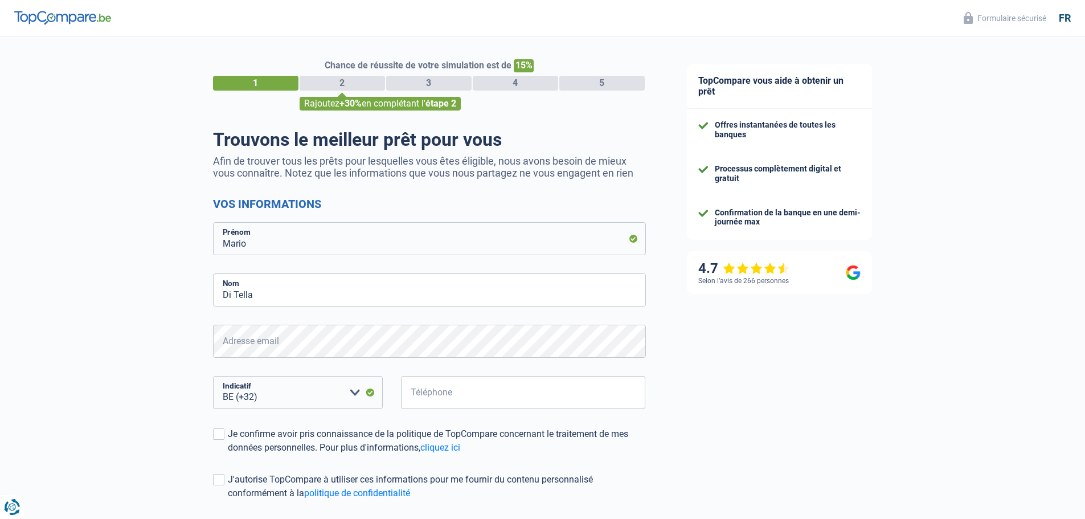
click at [137, 329] on div "Chance de réussite de votre simulation est de 15% 1 2 3 4 5 Rajoutez +30% en co…" at bounding box center [333, 323] width 666 height 583
click at [329, 393] on select "BE (+32) LU (+352) Veuillez sélectionner une option" at bounding box center [298, 392] width 170 height 33
click at [453, 392] on input "Téléphone" at bounding box center [523, 392] width 245 height 33
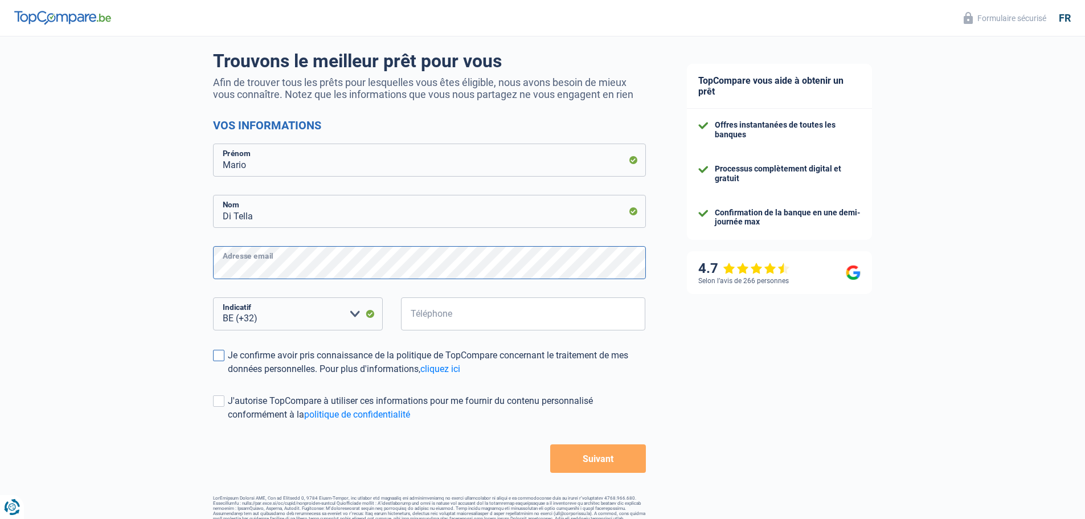
scroll to position [100, 0]
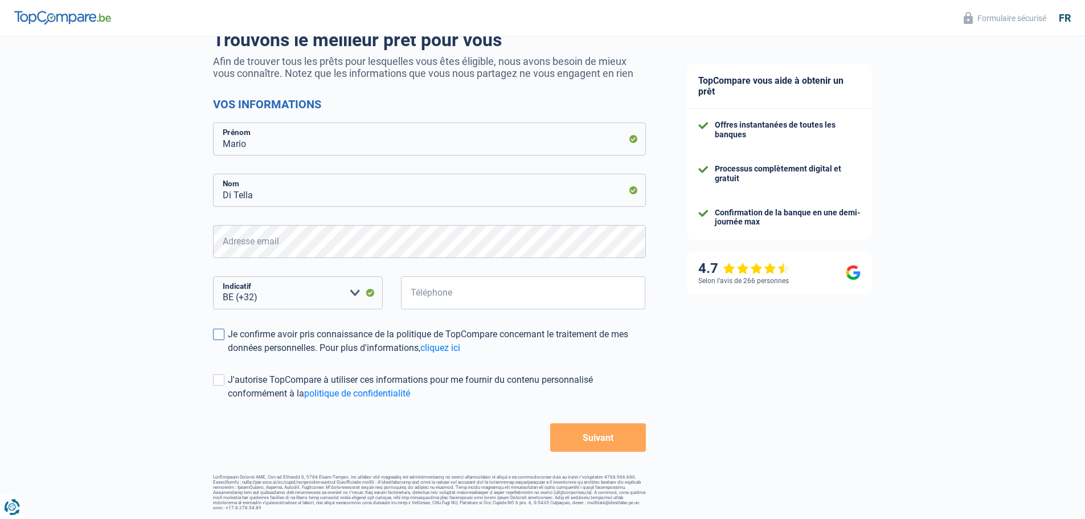
click at [220, 338] on span at bounding box center [218, 334] width 11 height 11
click at [228, 355] on input "Je confirme avoir pris connaissance de la politique de TopCompare concernant le…" at bounding box center [228, 355] width 0 height 0
click at [215, 382] on span at bounding box center [218, 379] width 11 height 11
click at [228, 400] on input "J'autorise TopCompare à utiliser ces informations pour me fournir du contenu pe…" at bounding box center [228, 400] width 0 height 0
click at [469, 292] on input "Téléphone" at bounding box center [523, 292] width 245 height 33
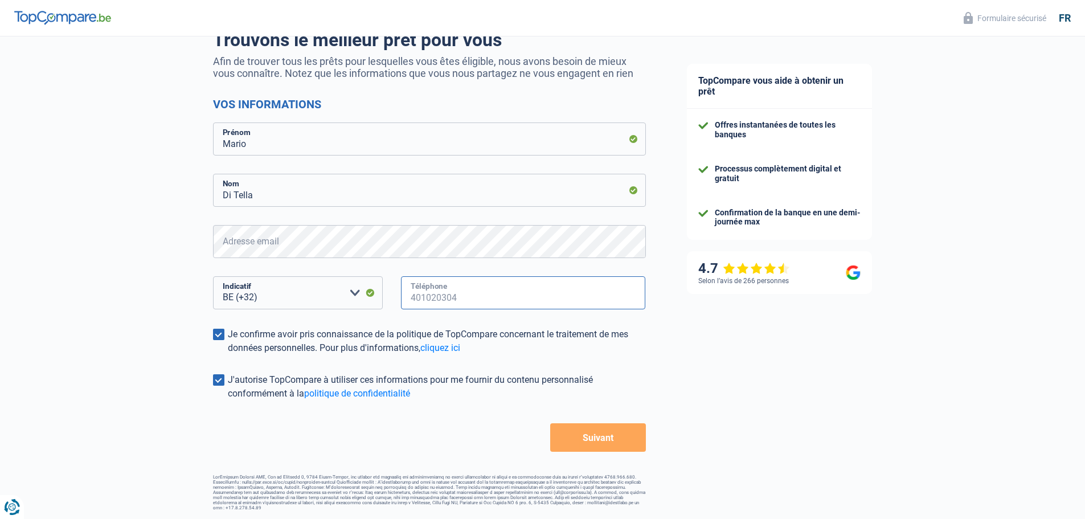
click at [515, 309] on input "Téléphone" at bounding box center [523, 292] width 245 height 33
type input "474881310"
click at [216, 378] on span at bounding box center [218, 379] width 11 height 11
click at [228, 400] on input "J'autorise TopCompare à utiliser ces informations pour me fournir du contenu pe…" at bounding box center [228, 400] width 0 height 0
click at [582, 443] on button "Suivant" at bounding box center [597, 437] width 95 height 28
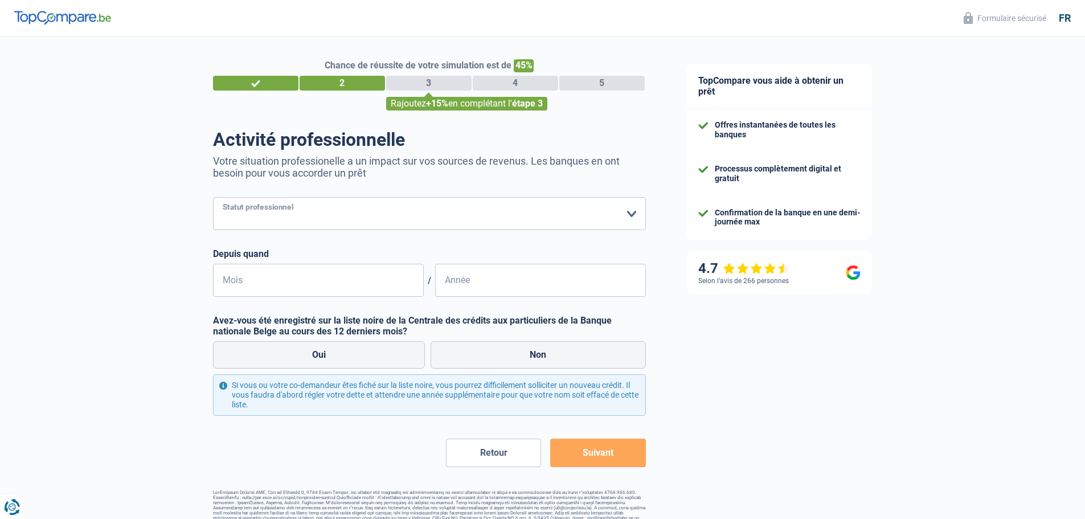
click at [637, 217] on select "Ouvrier Employé privé Employé public Invalide Indépendant Pensionné Chômeur Mut…" at bounding box center [429, 213] width 433 height 33
select select "independent"
click at [213, 198] on select "Ouvrier Employé privé Employé public Invalide Indépendant Pensionné Chômeur Mut…" at bounding box center [429, 213] width 433 height 33
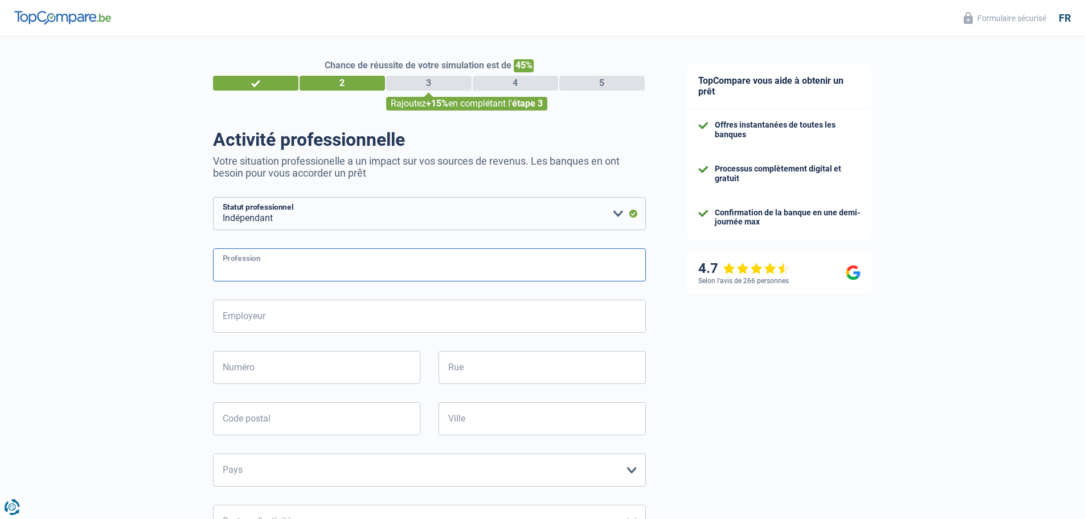
click at [550, 255] on input "Profession" at bounding box center [429, 264] width 433 height 33
type input "I"
type input "Ingénieur en informatique"
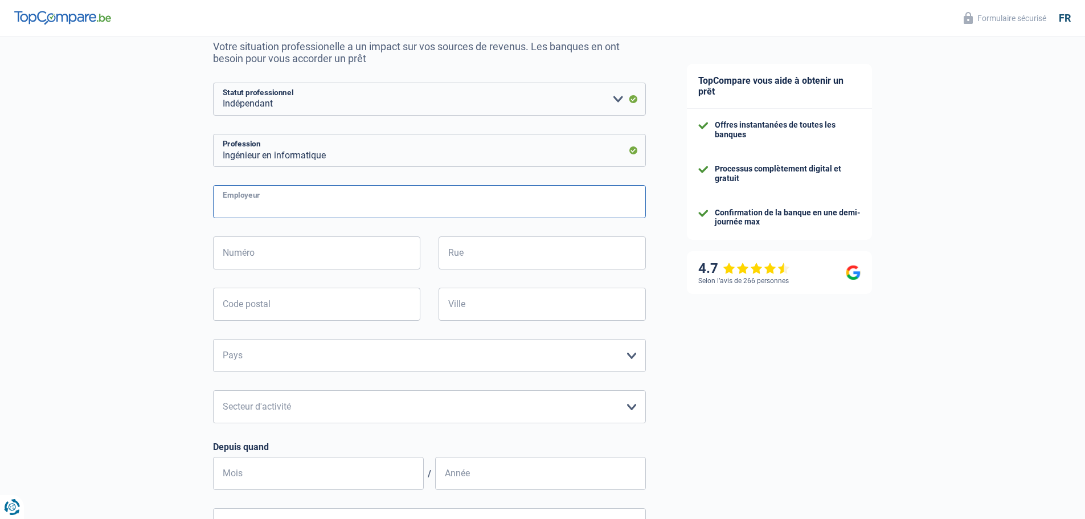
scroll to position [114, 0]
click at [629, 409] on select "Agriculture/Pêche Industrie Horeca Courier/Fitness/Taxi Construction Banques/As…" at bounding box center [429, 407] width 433 height 33
select select "bigCompanies"
click at [213, 392] on select "Agriculture/Pêche Industrie Horeca Courier/Fitness/Taxi Construction Banques/As…" at bounding box center [429, 407] width 433 height 33
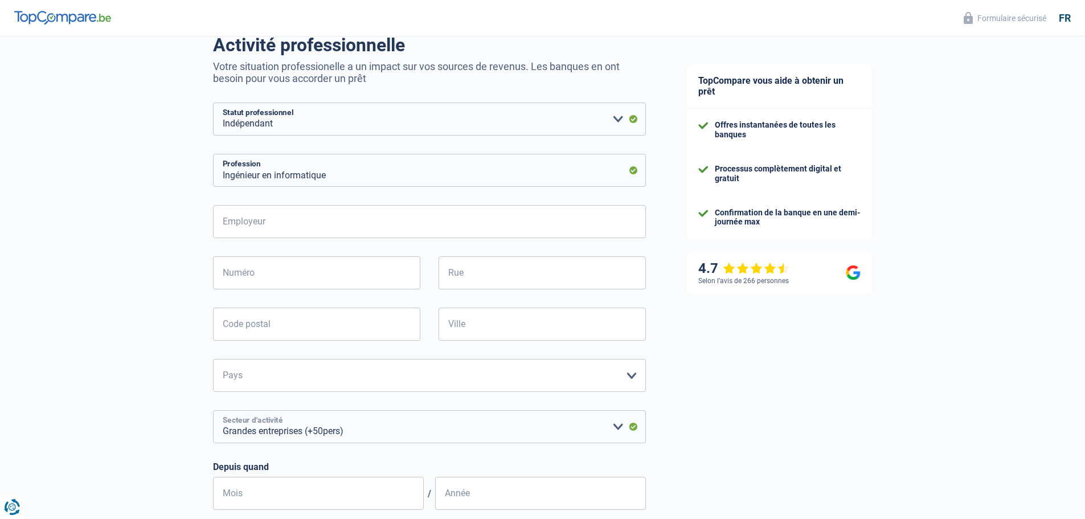
scroll to position [57, 0]
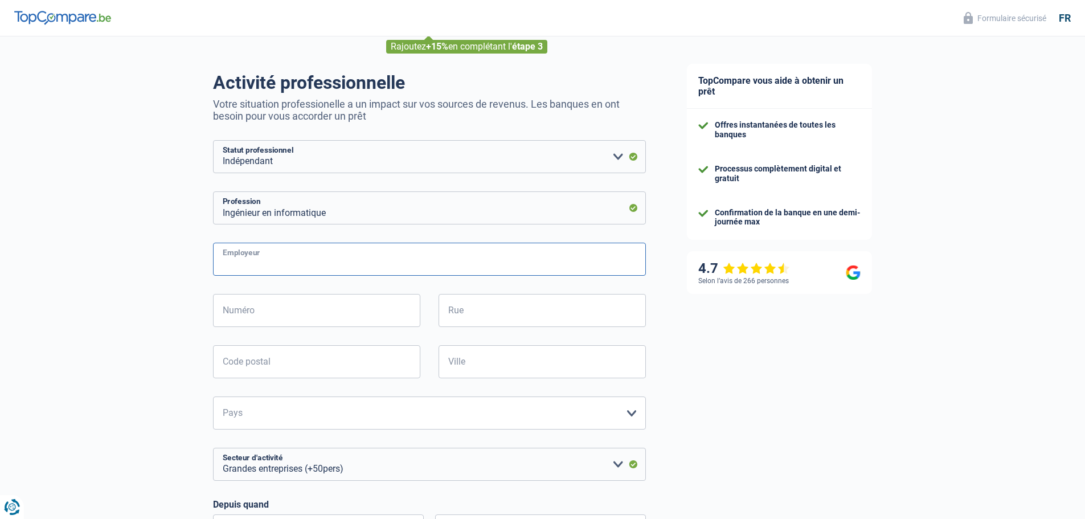
click at [388, 276] on input "Employeur" at bounding box center [429, 259] width 433 height 33
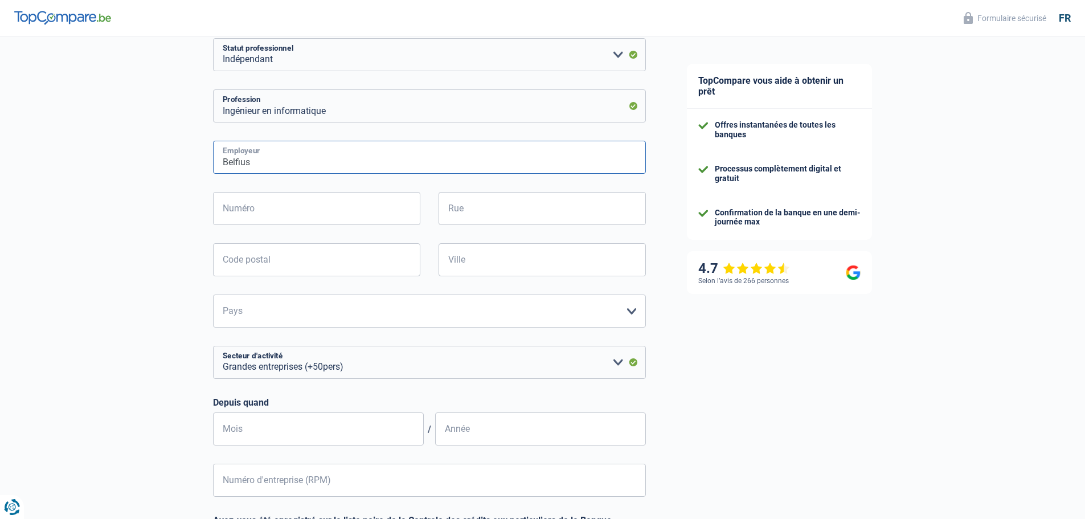
scroll to position [228, 0]
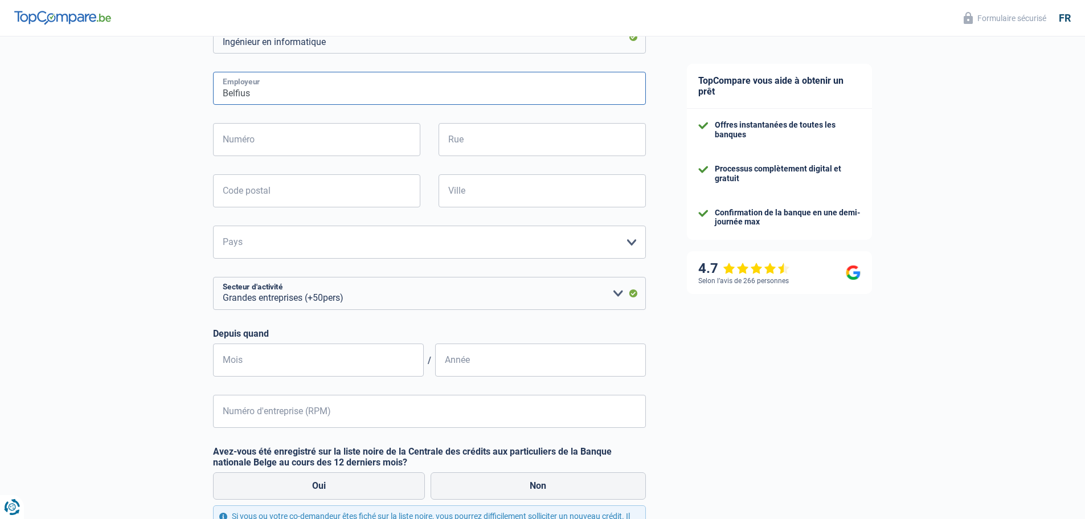
type input "Belfius"
click at [620, 245] on select "Belgique Luxembourg Veuillez sélectionner une option" at bounding box center [429, 242] width 433 height 33
select select "BE"
click at [213, 227] on select "Belgique Luxembourg Veuillez sélectionner une option" at bounding box center [429, 242] width 433 height 33
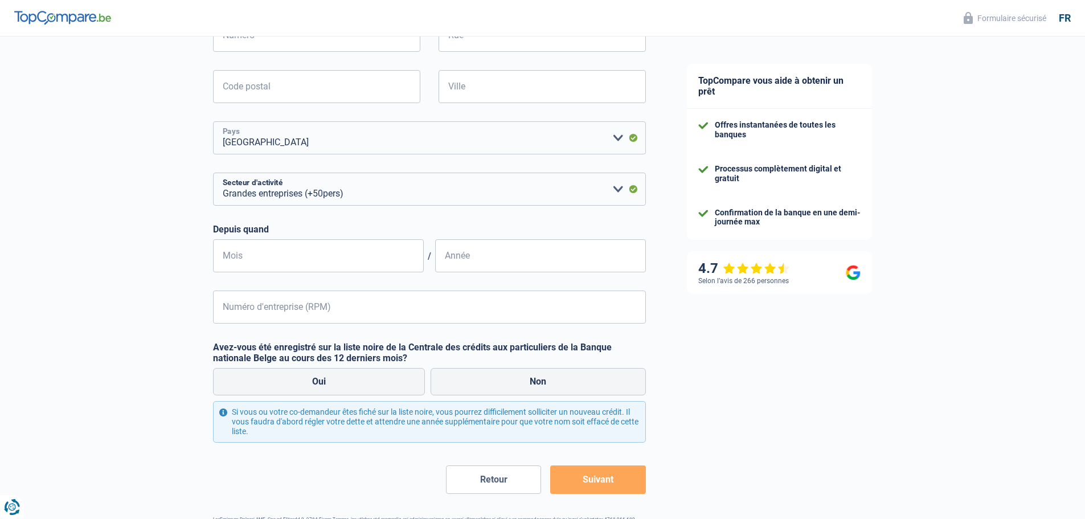
scroll to position [342, 0]
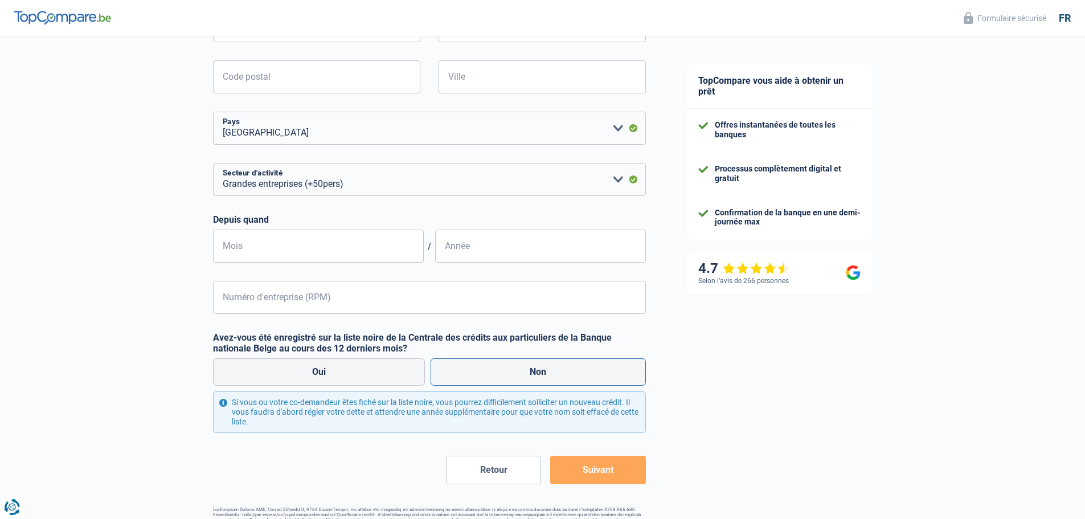
click at [521, 368] on label "Non" at bounding box center [538, 371] width 215 height 27
click at [521, 368] on input "Non" at bounding box center [538, 371] width 215 height 27
radio input "true"
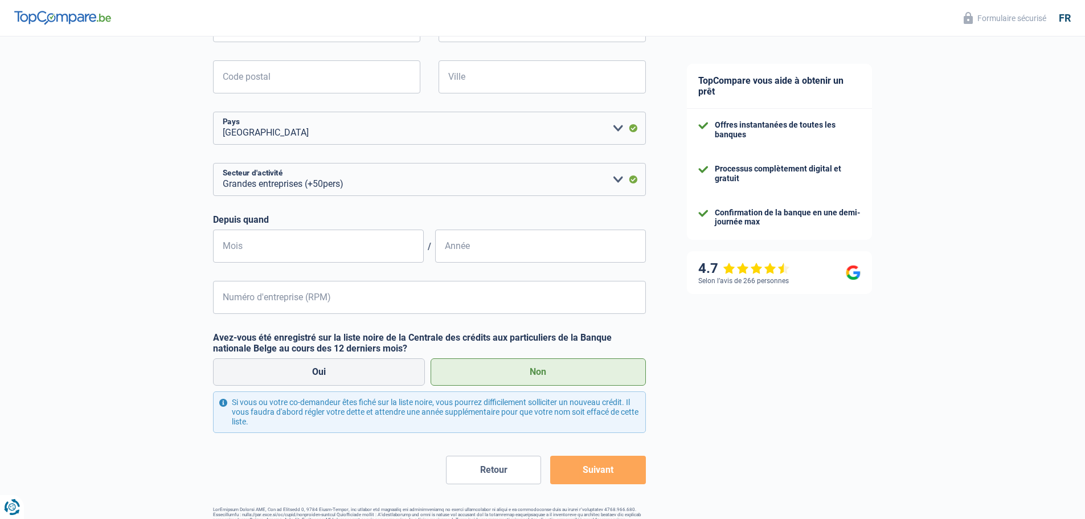
click at [507, 375] on label "Non" at bounding box center [538, 371] width 215 height 27
click at [507, 375] on input "Non" at bounding box center [538, 371] width 215 height 27
click at [590, 458] on button "Suivant" at bounding box center [597, 470] width 95 height 28
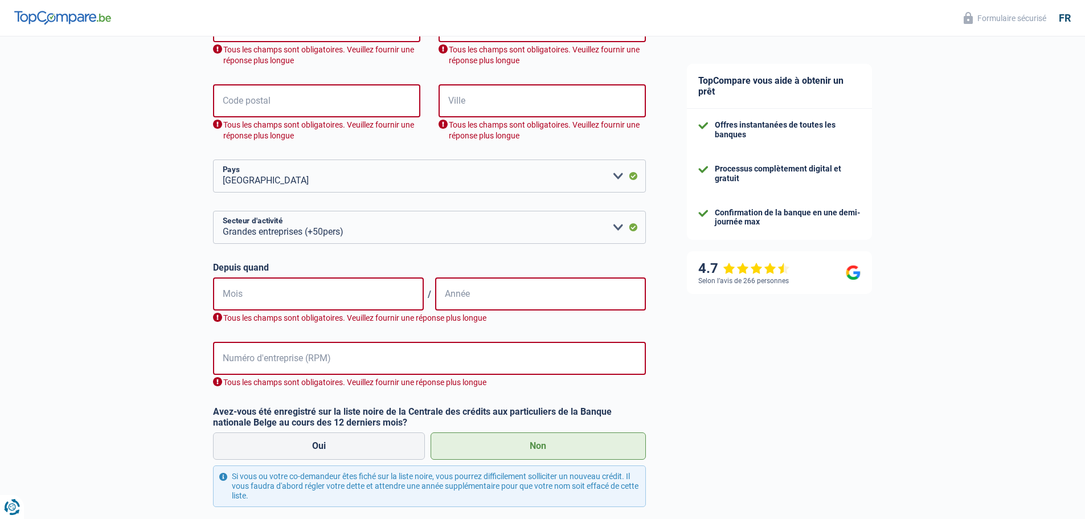
scroll to position [313, 0]
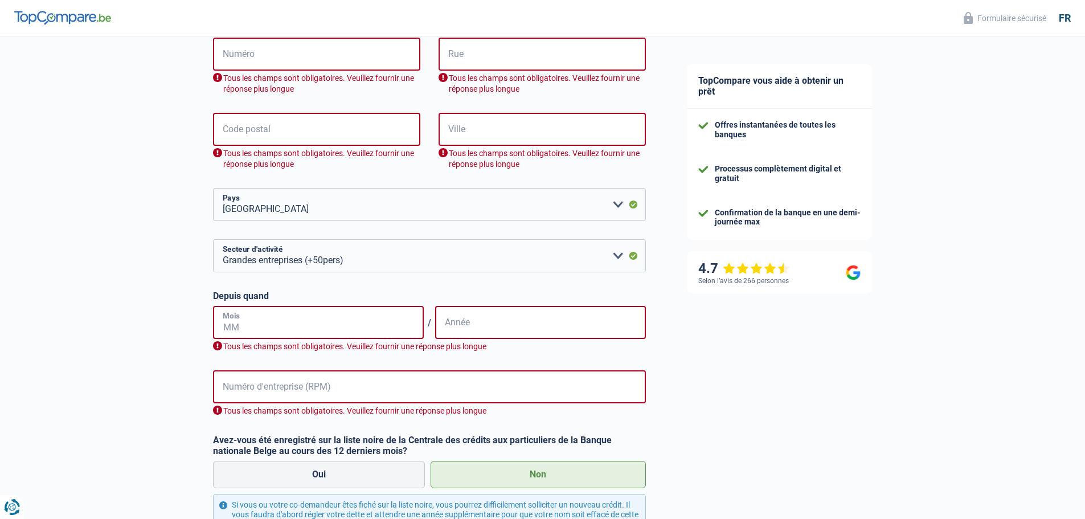
click at [347, 327] on input "Mois" at bounding box center [318, 322] width 211 height 33
click at [322, 312] on input "Mois" at bounding box center [318, 322] width 211 height 33
type input "02"
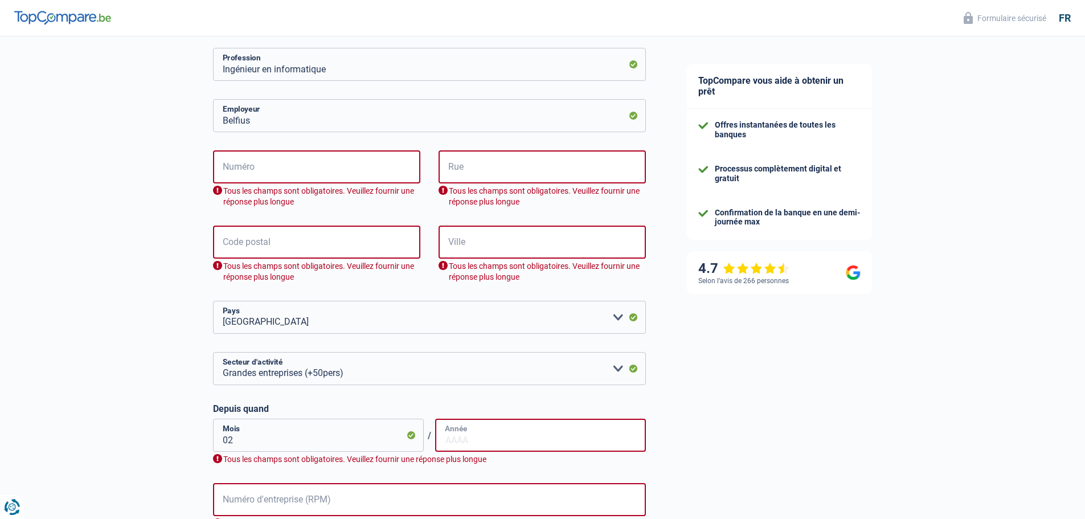
scroll to position [285, 0]
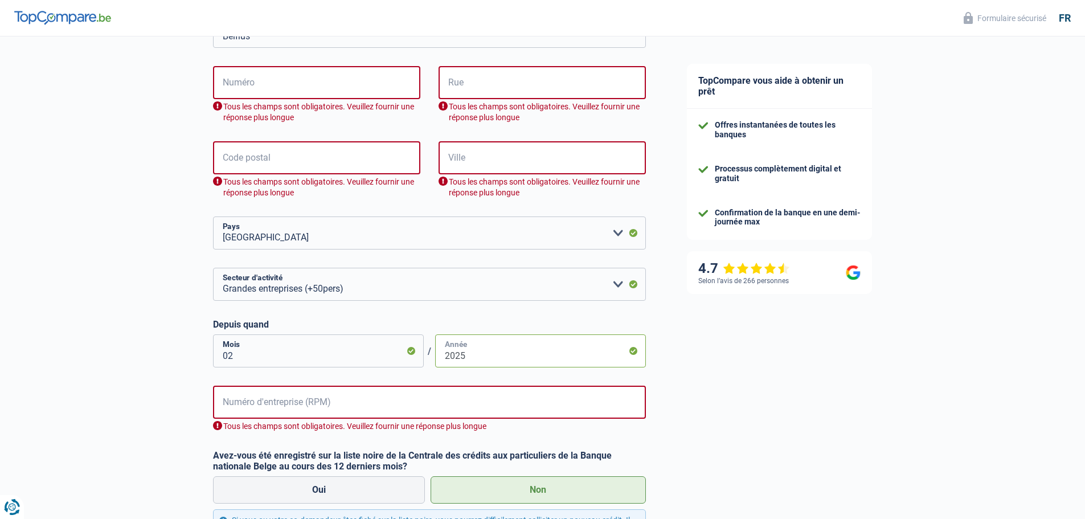
type input "2025"
click at [454, 395] on input "Numéro d'entreprise (RPM)" at bounding box center [429, 402] width 433 height 33
click at [508, 451] on form "Ouvrier Employé privé Employé public Invalide Indépendant Pensionné Chômeur Mut…" at bounding box center [429, 256] width 433 height 689
click at [460, 391] on input "Numéro d'entreprise (RPM)" at bounding box center [429, 402] width 433 height 33
click at [368, 395] on input "Numéro d'entreprise (RPM)" at bounding box center [429, 402] width 433 height 33
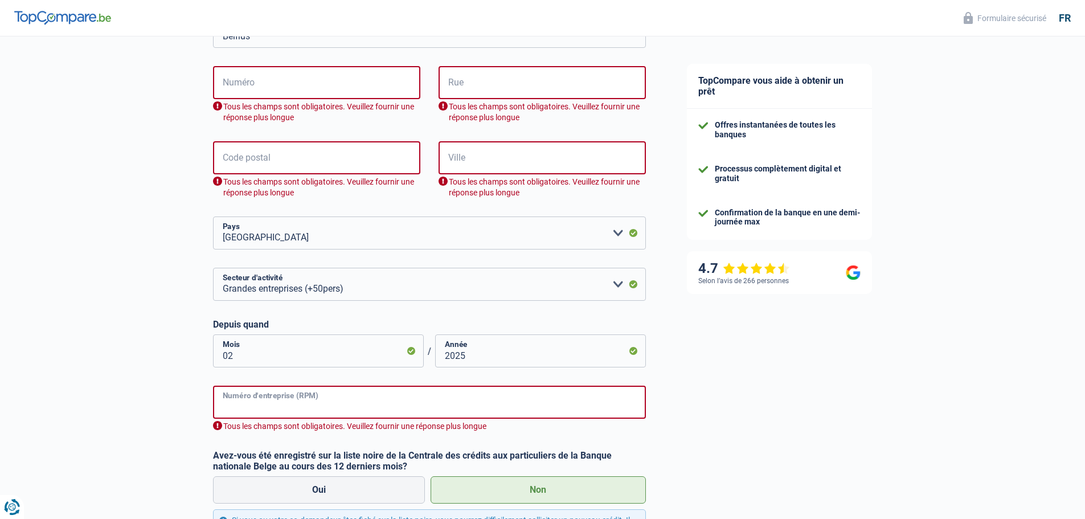
click at [286, 406] on input "Numéro d'entreprise (RPM)" at bounding box center [429, 402] width 433 height 33
type input "C"
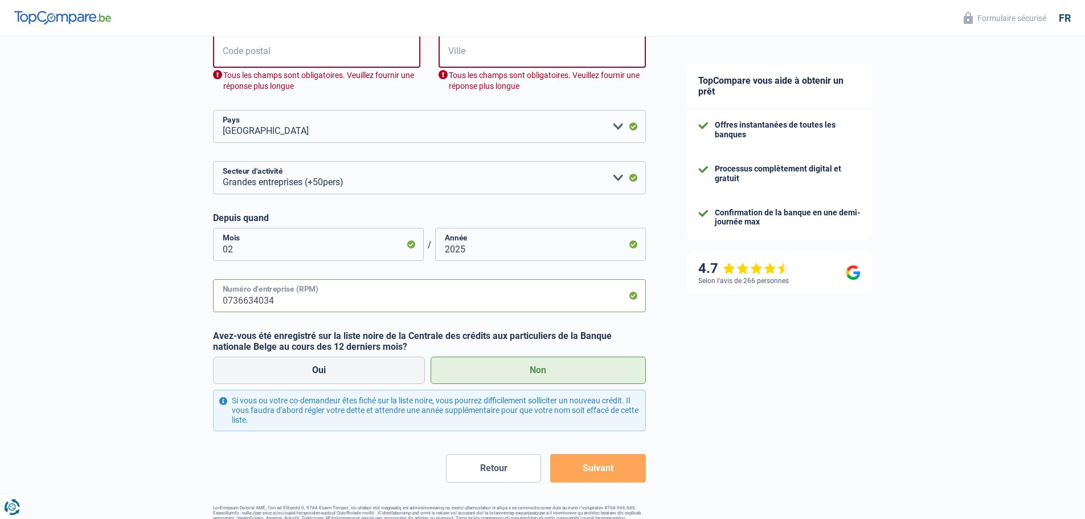
scroll to position [399, 0]
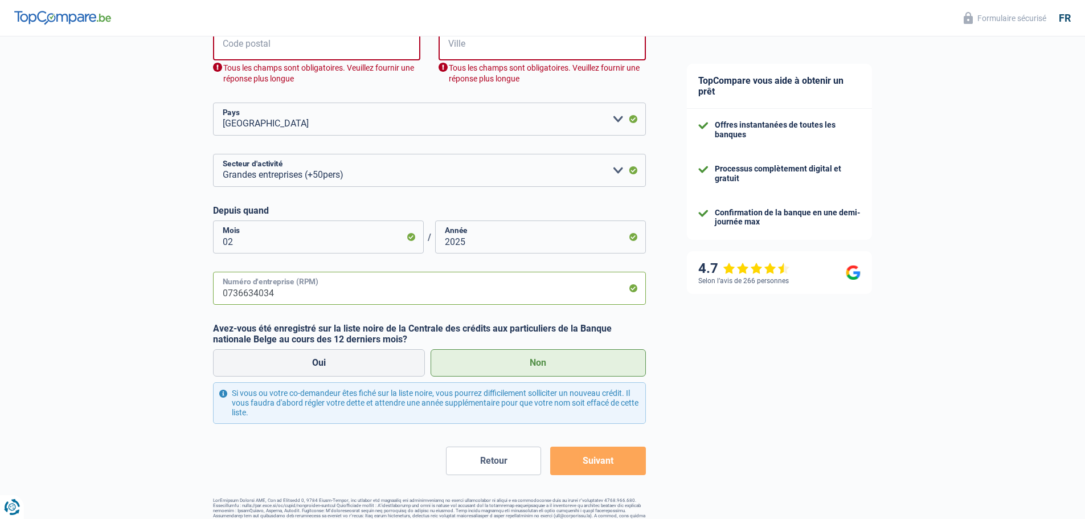
type input "0736634034"
click at [542, 362] on label "Non" at bounding box center [538, 362] width 215 height 27
click at [542, 362] on input "Non" at bounding box center [538, 362] width 215 height 27
click at [588, 459] on button "Suivant" at bounding box center [597, 461] width 95 height 28
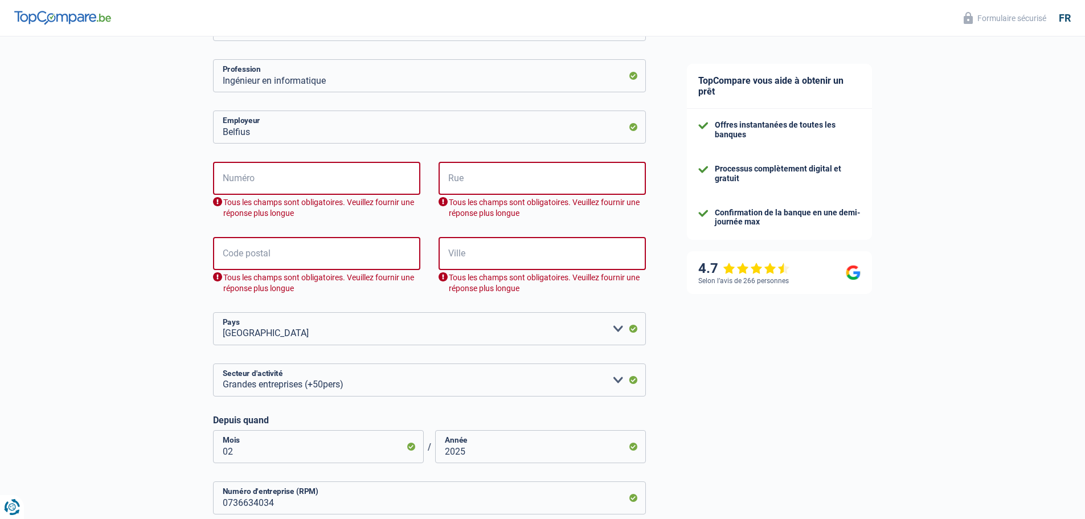
scroll to position [142, 0]
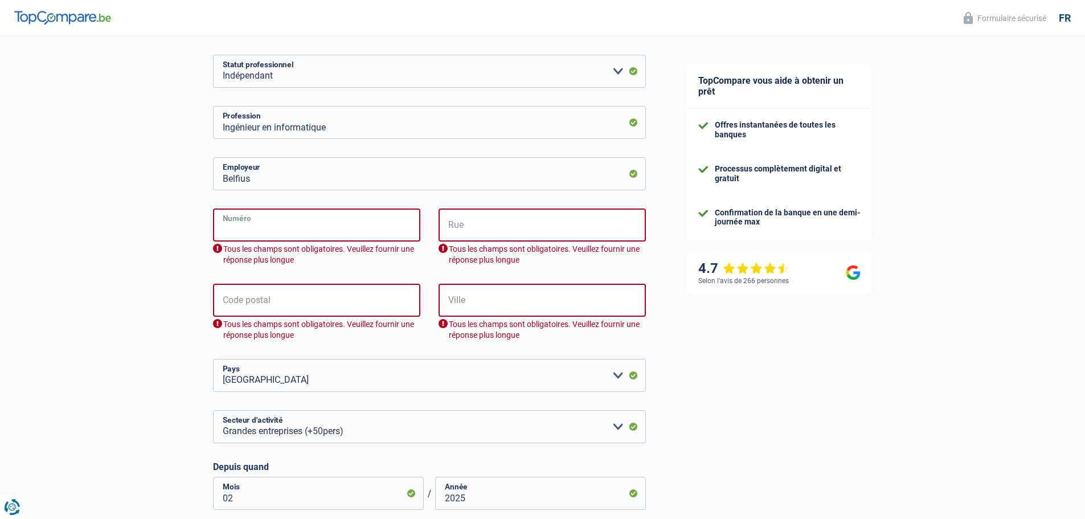
click at [284, 224] on input "Numéro" at bounding box center [316, 224] width 207 height 33
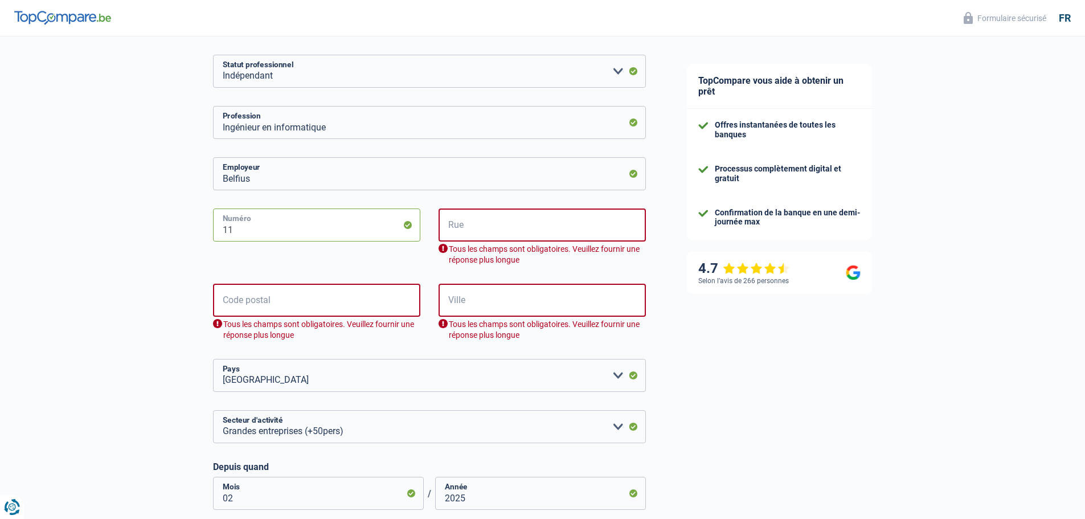
type input "11"
click at [490, 235] on input "Rue" at bounding box center [542, 224] width 207 height 33
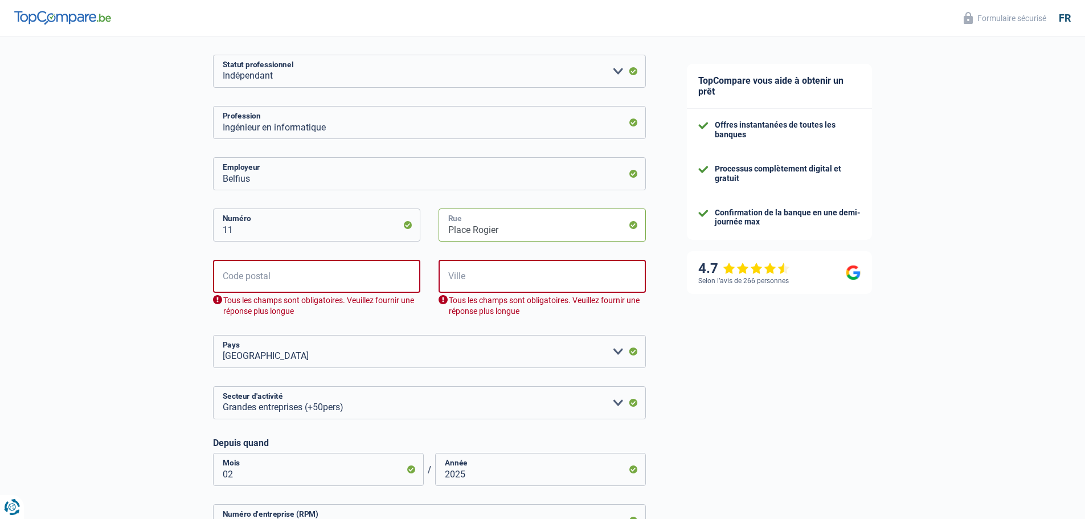
type input "Place Rogier"
click at [511, 231] on input "Place Rogier" at bounding box center [542, 224] width 207 height 33
click at [388, 276] on input "Code postal" at bounding box center [316, 276] width 207 height 33
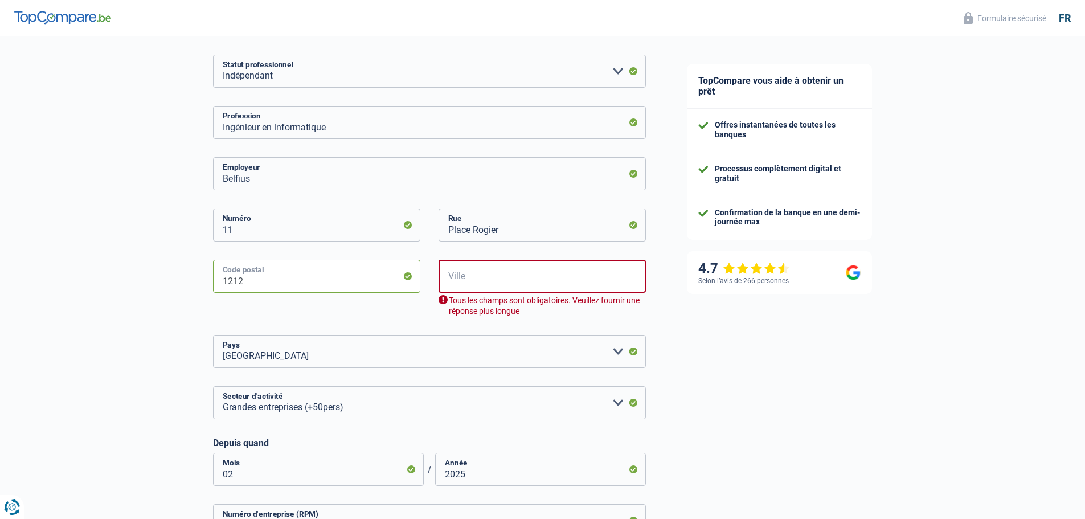
type input "1212"
click at [457, 276] on input "Ville" at bounding box center [542, 276] width 207 height 33
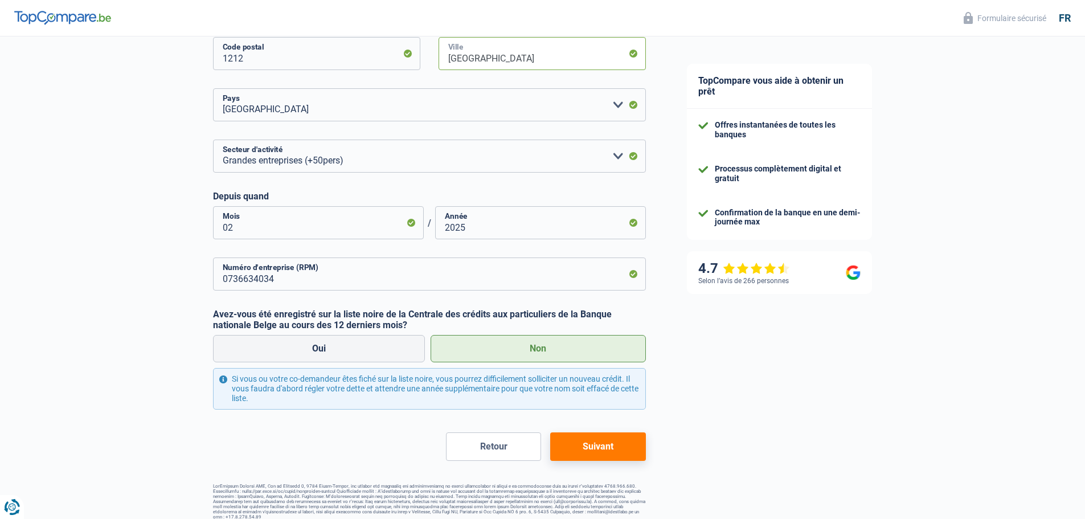
scroll to position [374, 0]
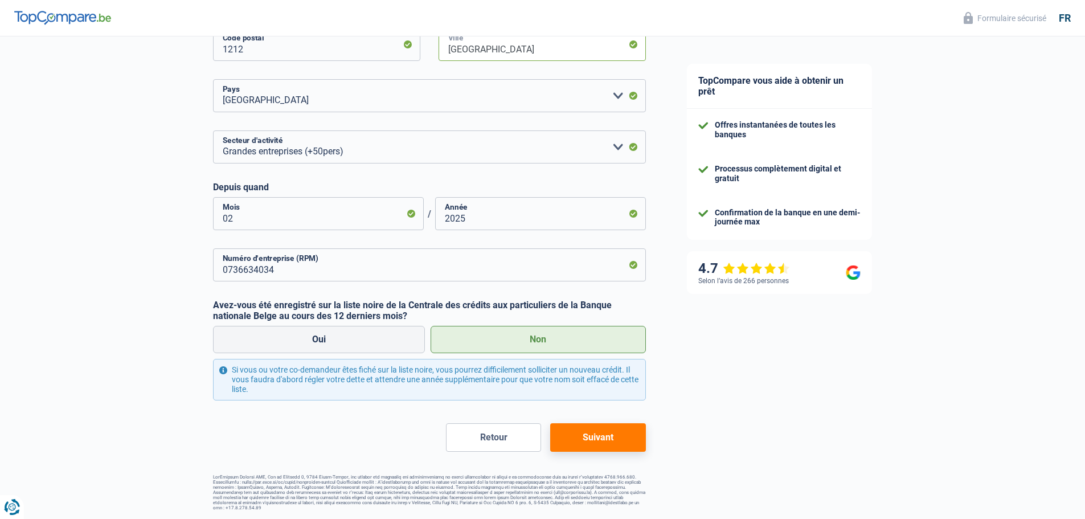
type input "[GEOGRAPHIC_DATA]"
click at [615, 440] on button "Suivant" at bounding box center [597, 437] width 95 height 28
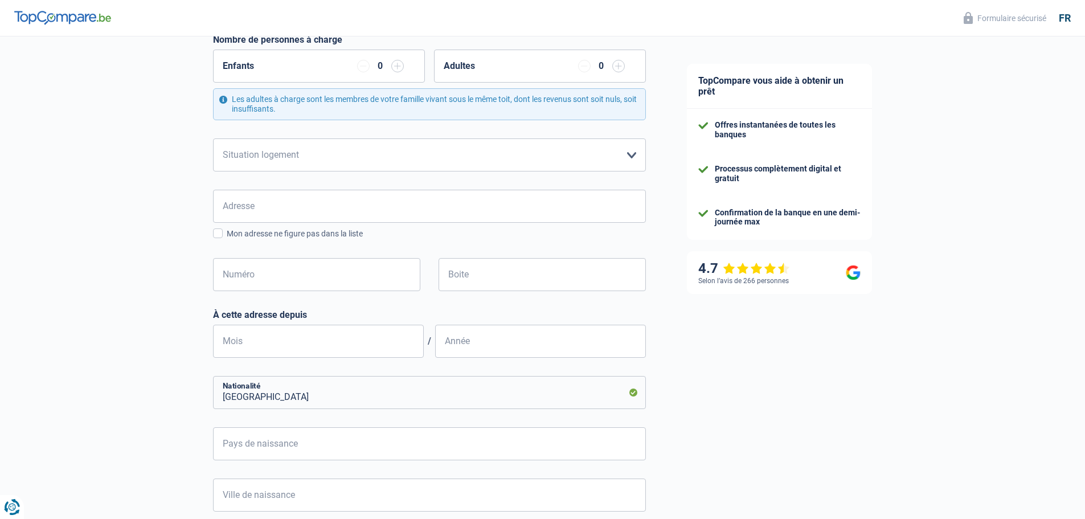
scroll to position [376, 0]
